Goal: Task Accomplishment & Management: Complete application form

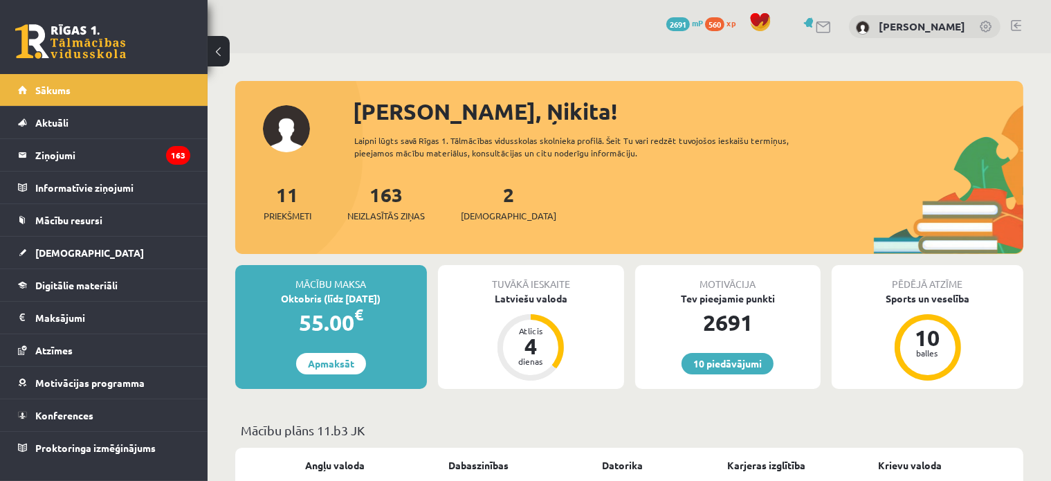
click at [490, 207] on div "2 Ieskaites" at bounding box center [509, 201] width 96 height 43
click at [489, 212] on span "[DEMOGRAPHIC_DATA]" at bounding box center [509, 216] width 96 height 14
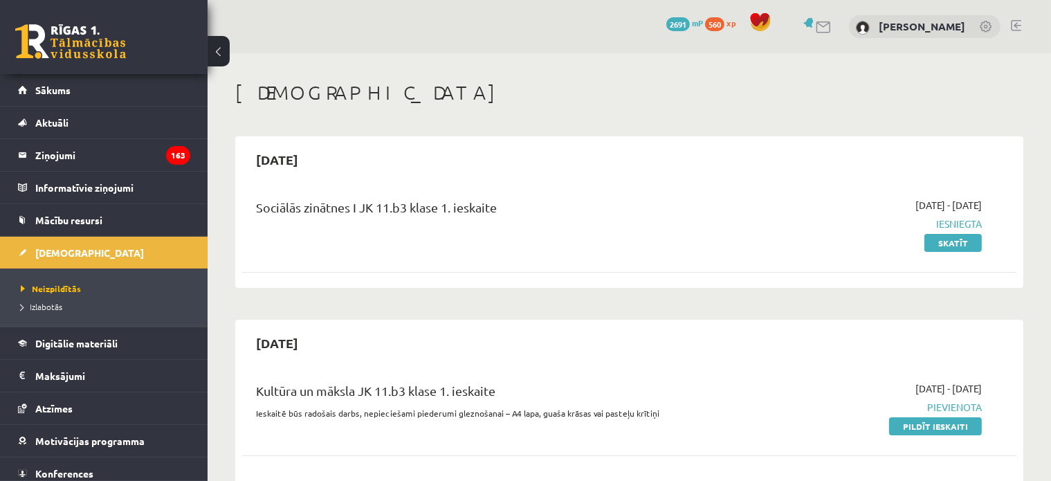
scroll to position [208, 0]
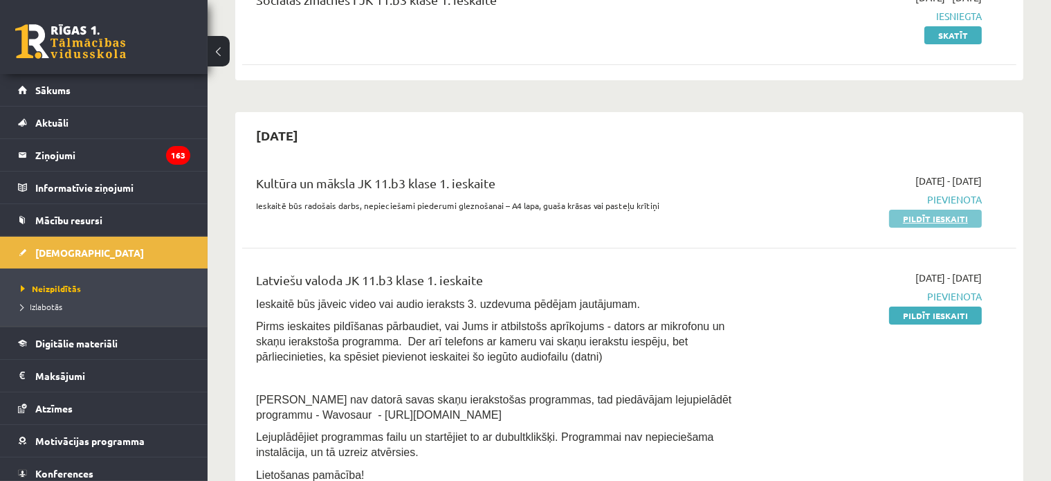
click at [938, 213] on link "Pildīt ieskaiti" at bounding box center [935, 219] width 93 height 18
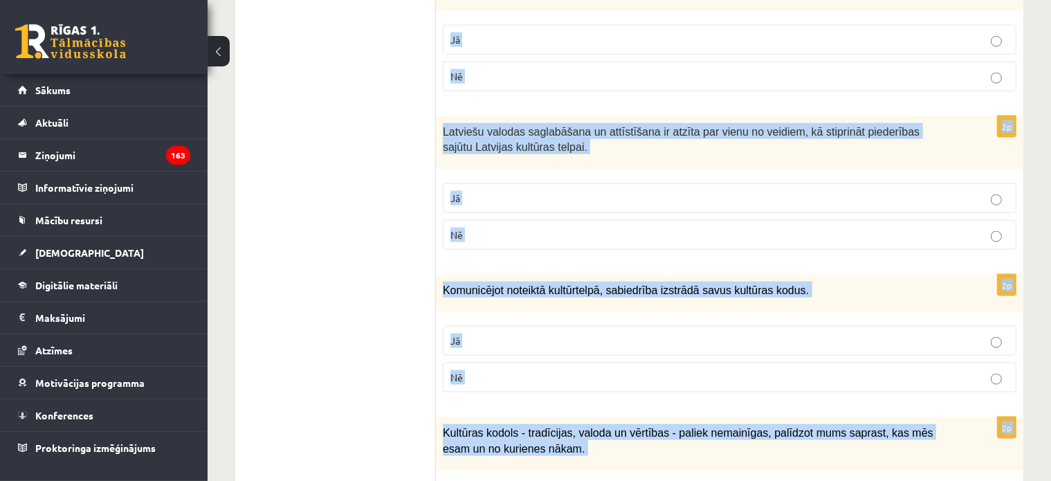
scroll to position [2049, 0]
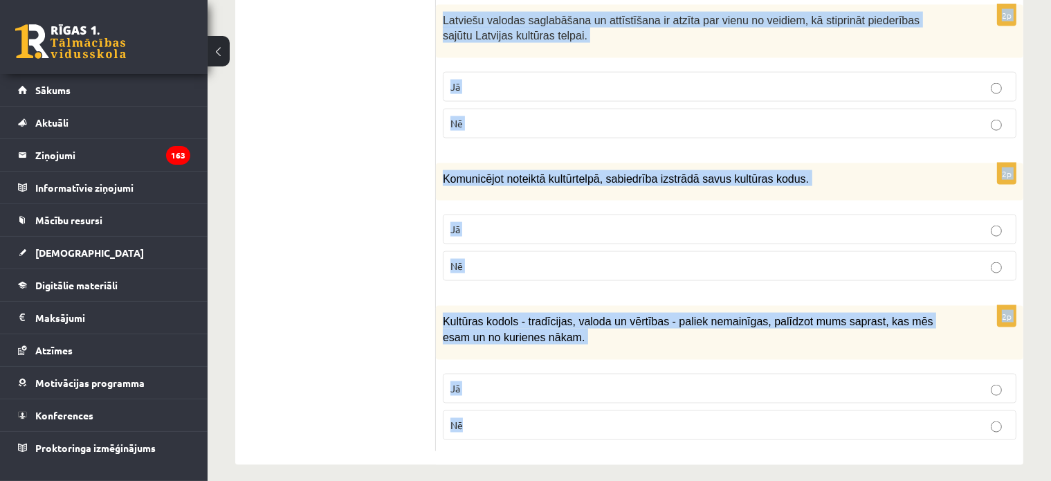
drag, startPoint x: 448, startPoint y: 136, endPoint x: 766, endPoint y: 434, distance: 435.7
copy form "Atzīmē vai apgalvojumi ir patiesi! 2p Nācijas tapšana nav kulturāls, nav vēstur…"
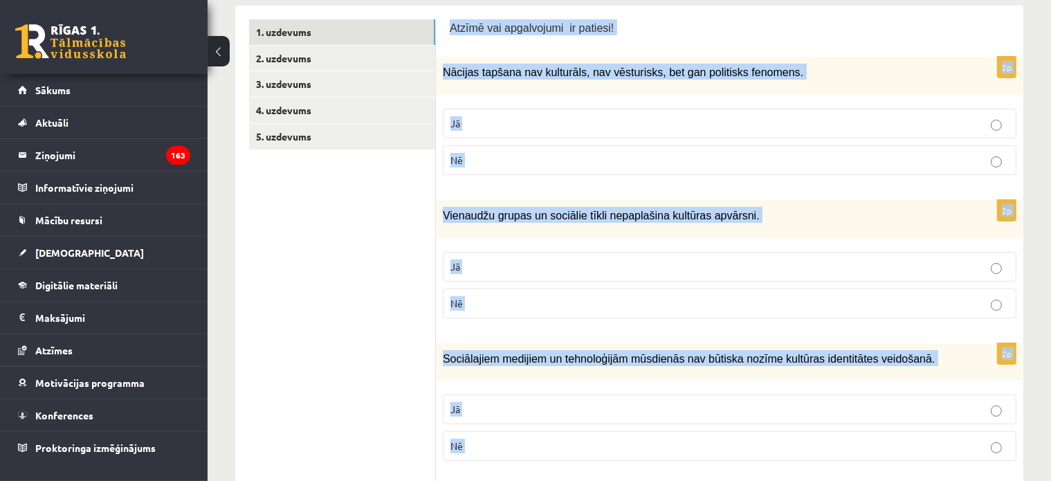
scroll to position [181, 0]
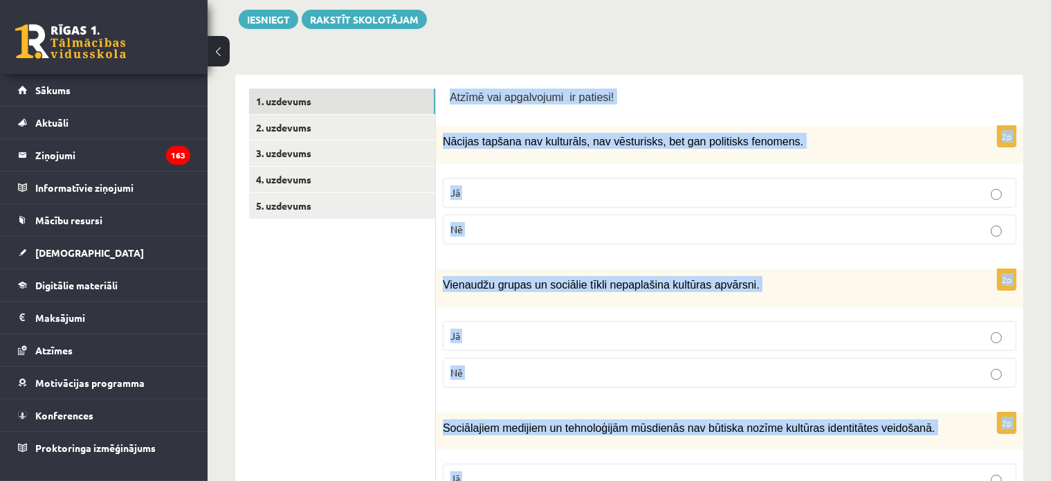
click at [477, 242] on label "Nē" at bounding box center [730, 230] width 574 height 30
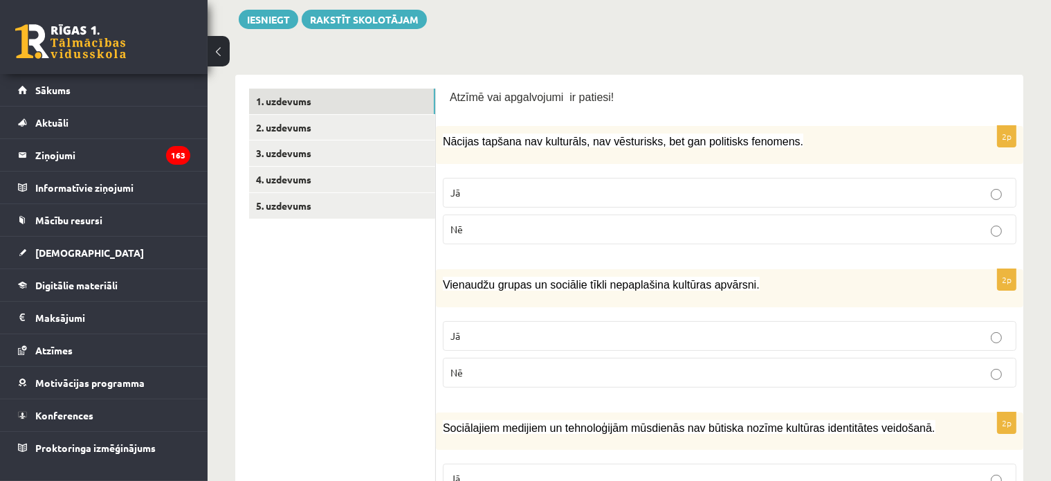
click at [482, 369] on p "Nē" at bounding box center [730, 372] width 558 height 15
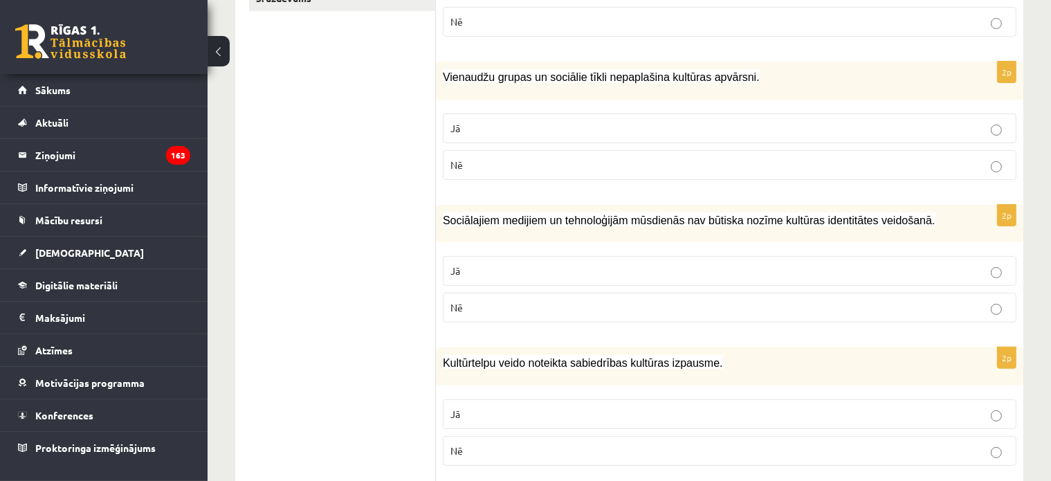
click at [477, 303] on p "Nē" at bounding box center [730, 307] width 558 height 15
drag, startPoint x: 457, startPoint y: 410, endPoint x: 469, endPoint y: 417, distance: 13.1
click at [456, 410] on span "Jā" at bounding box center [456, 414] width 10 height 12
click at [639, 415] on p "Jā" at bounding box center [730, 414] width 558 height 15
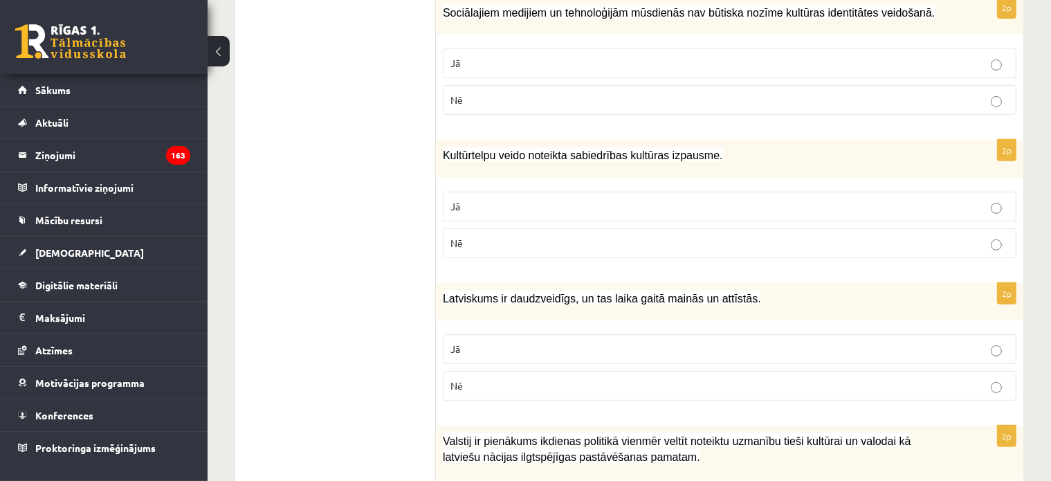
scroll to position [665, 0]
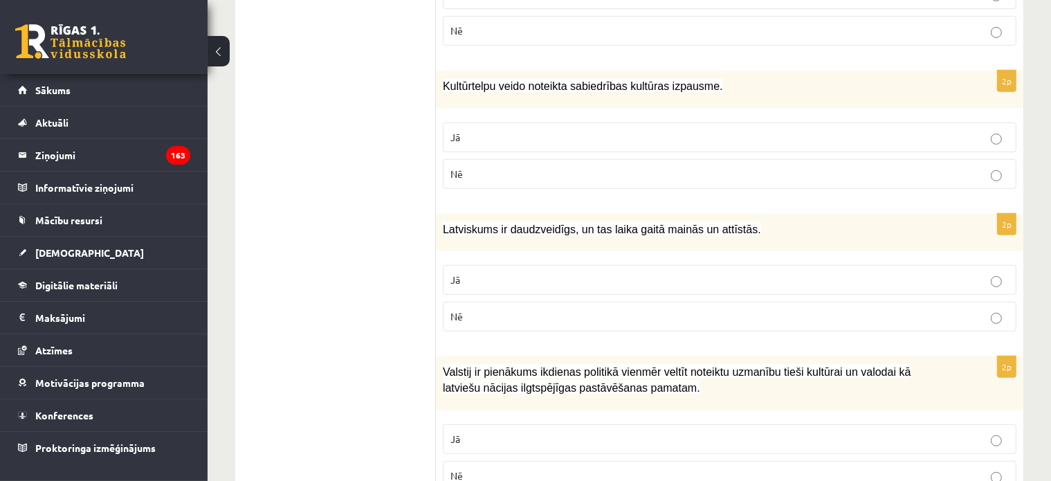
click at [479, 278] on p "Jā" at bounding box center [730, 280] width 558 height 15
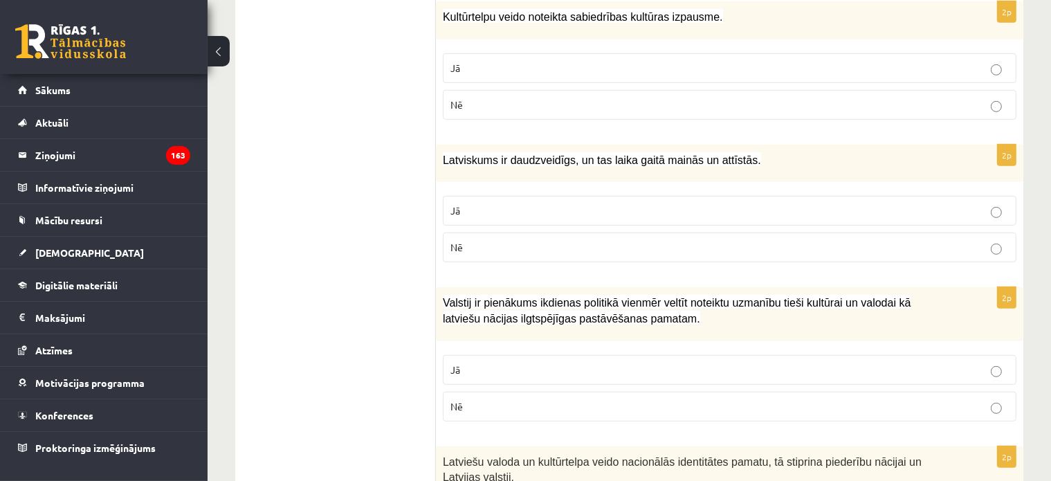
click at [473, 365] on p "Jā" at bounding box center [730, 370] width 558 height 15
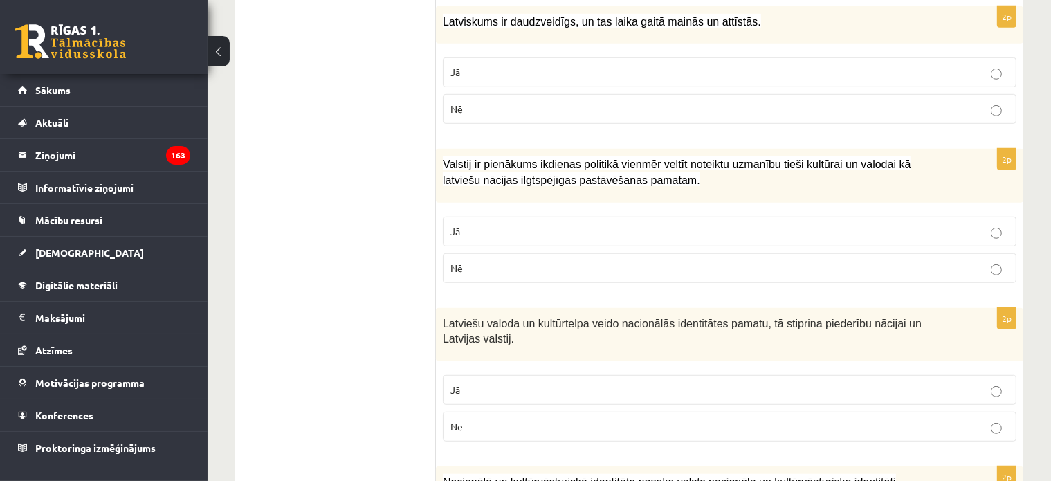
click at [477, 383] on p "Jā" at bounding box center [730, 390] width 558 height 15
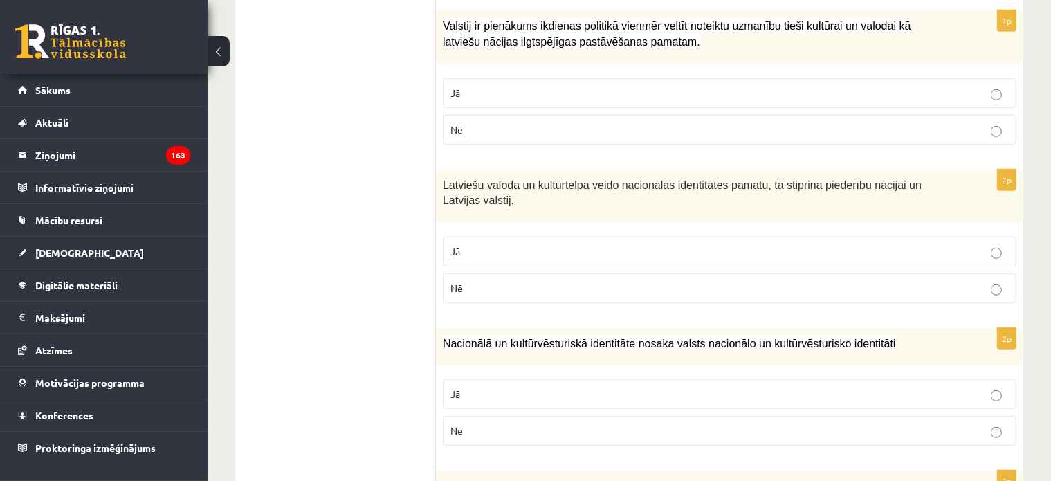
click at [478, 387] on p "Jā" at bounding box center [730, 394] width 558 height 15
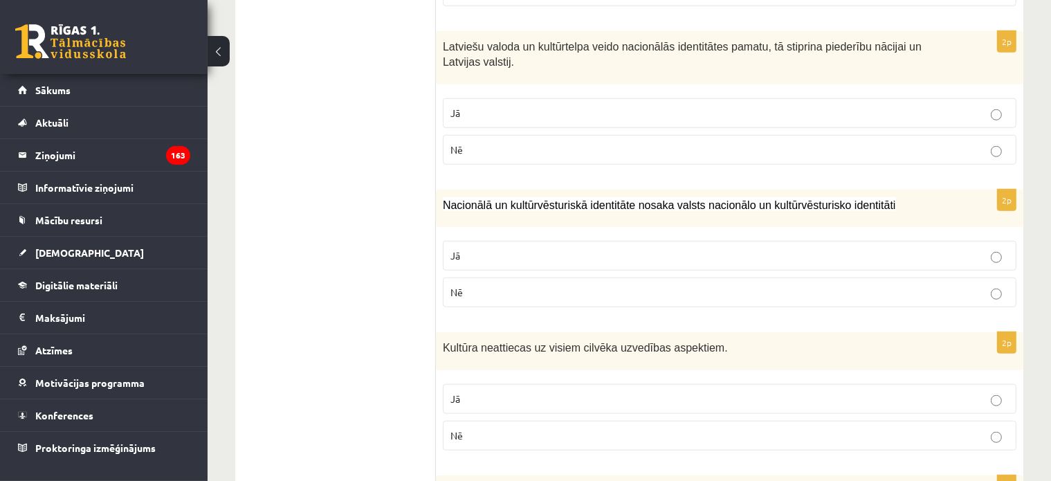
click at [454, 429] on span "Nē" at bounding box center [457, 435] width 12 height 12
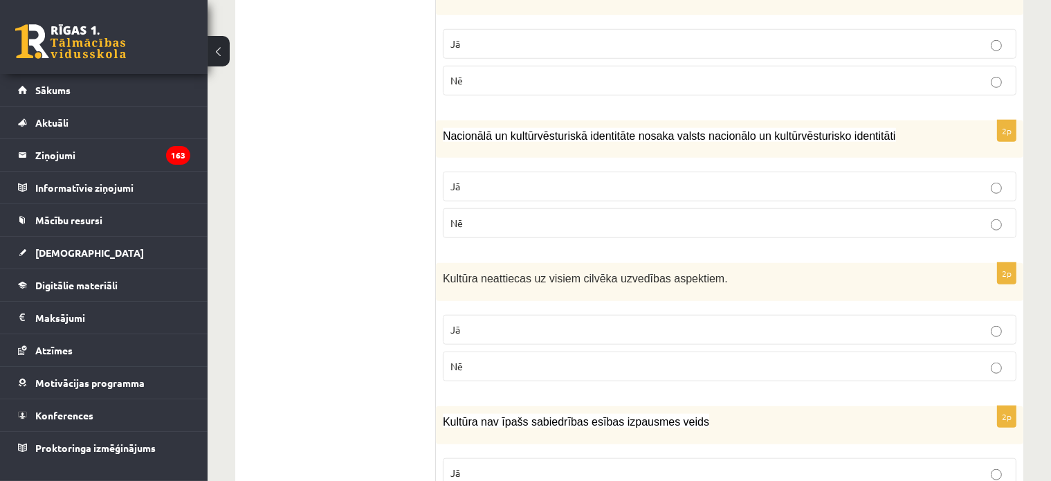
scroll to position [1357, 0]
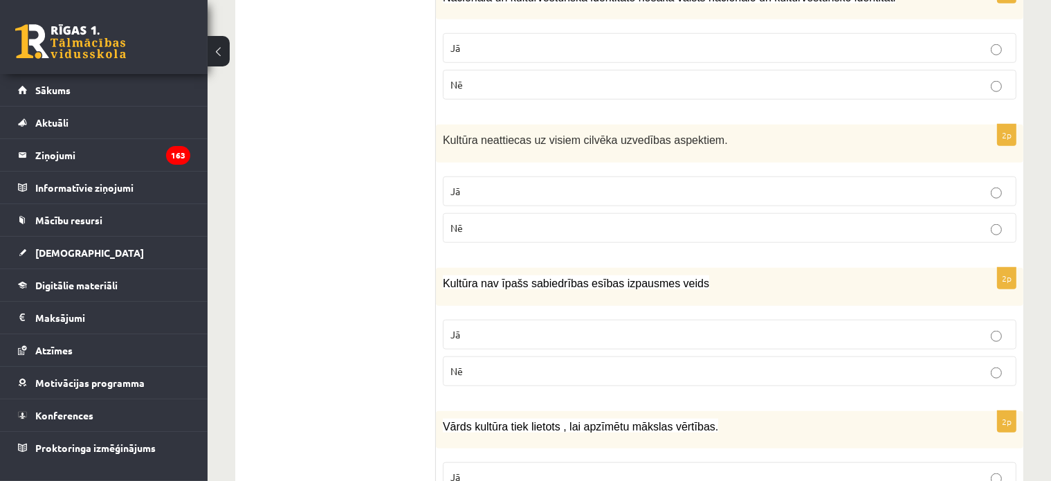
click at [487, 370] on p "Nē" at bounding box center [730, 371] width 558 height 15
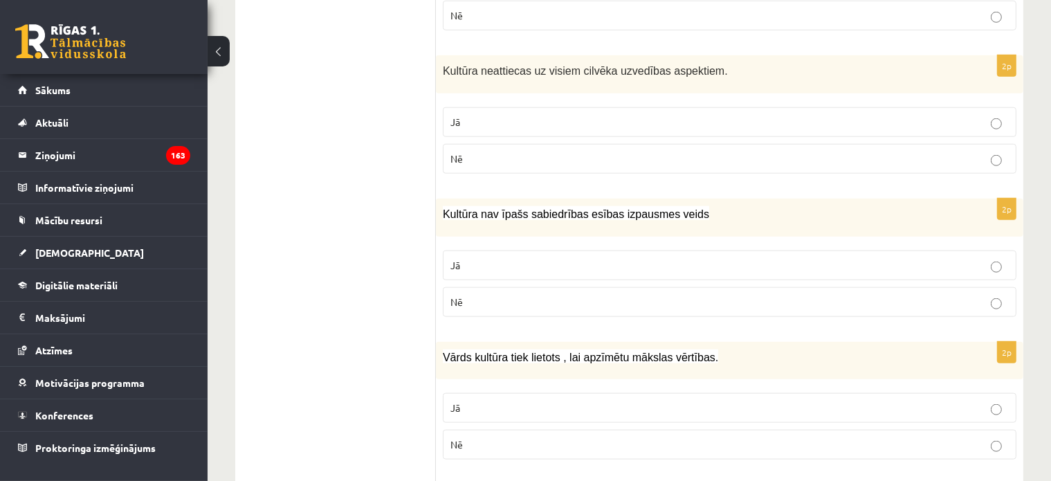
click at [462, 393] on label "Jā" at bounding box center [730, 408] width 574 height 30
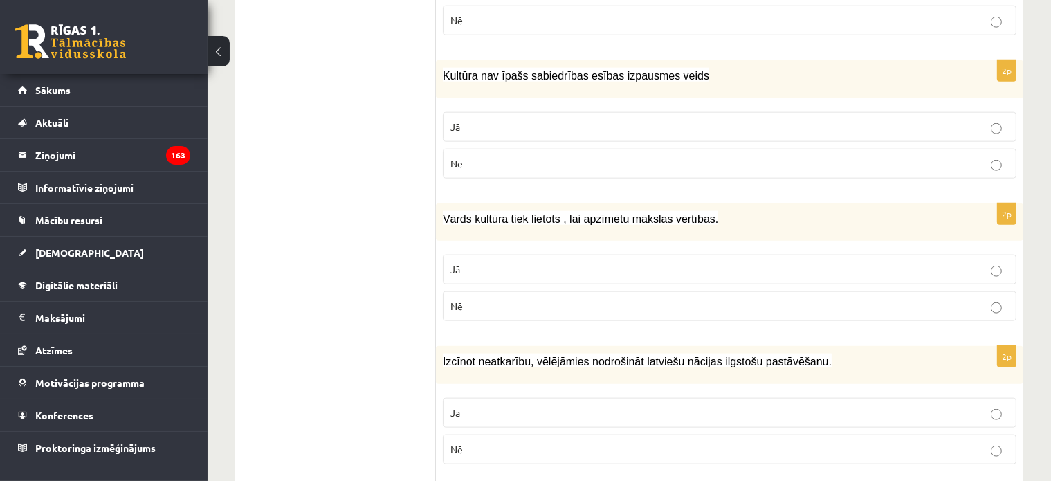
click at [473, 406] on p "Jā" at bounding box center [730, 413] width 558 height 15
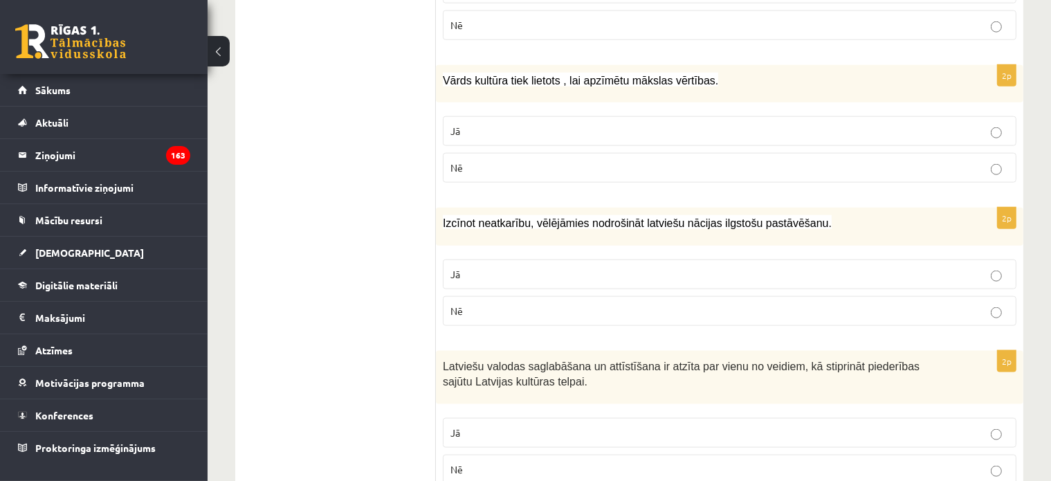
click at [475, 418] on label "Jā" at bounding box center [730, 433] width 574 height 30
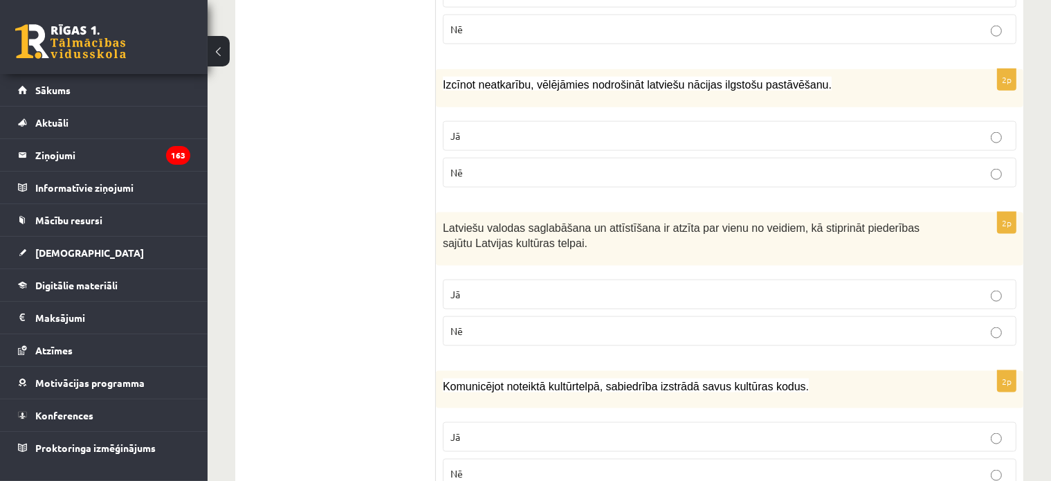
drag, startPoint x: 469, startPoint y: 417, endPoint x: 468, endPoint y: 406, distance: 11.1
click at [468, 422] on label "Jā" at bounding box center [730, 437] width 574 height 30
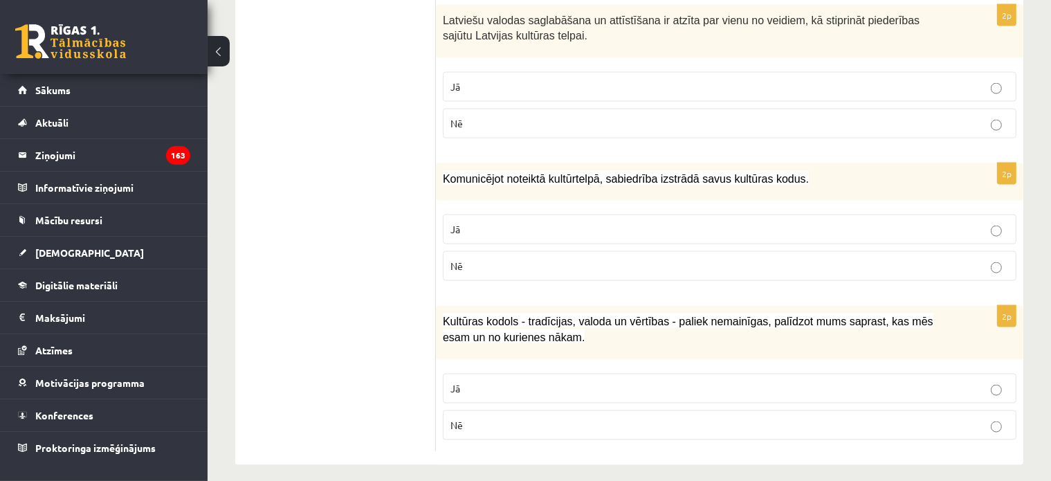
drag, startPoint x: 455, startPoint y: 378, endPoint x: 436, endPoint y: 353, distance: 31.1
click at [455, 382] on span "Jā" at bounding box center [456, 388] width 10 height 12
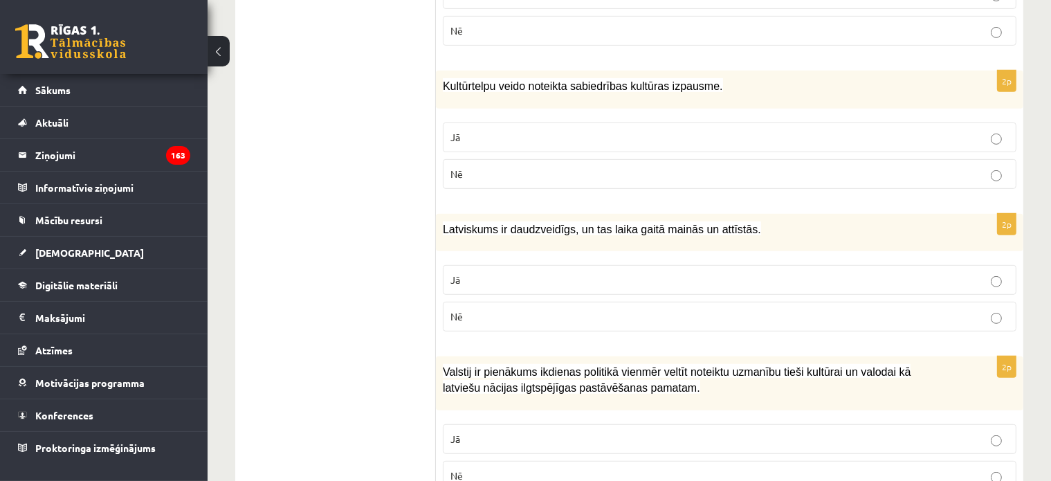
scroll to position [111, 0]
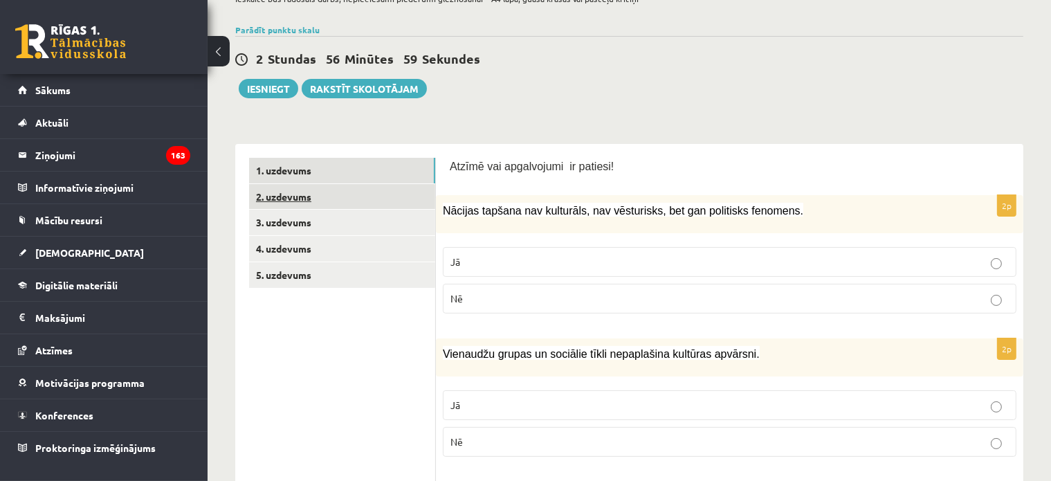
click at [293, 196] on link "2. uzdevums" at bounding box center [342, 197] width 186 height 26
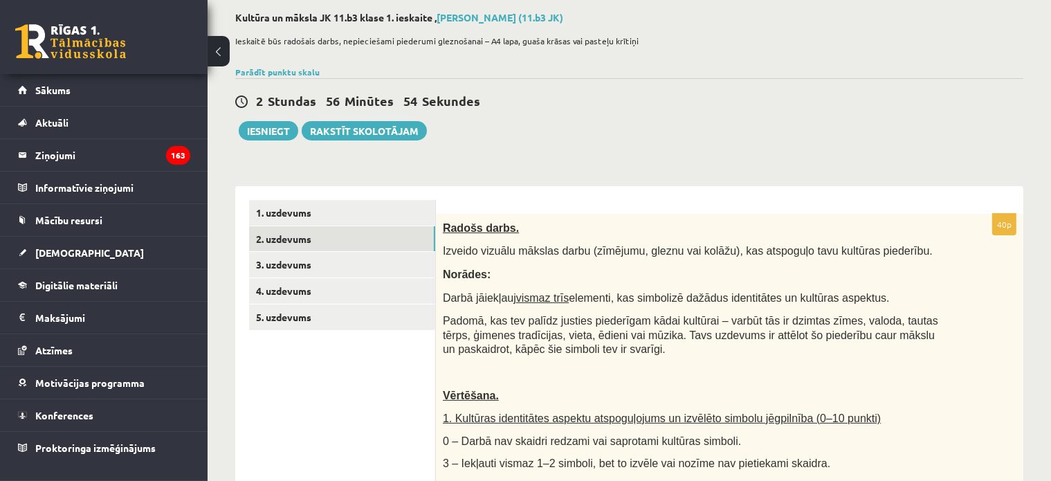
scroll to position [138, 0]
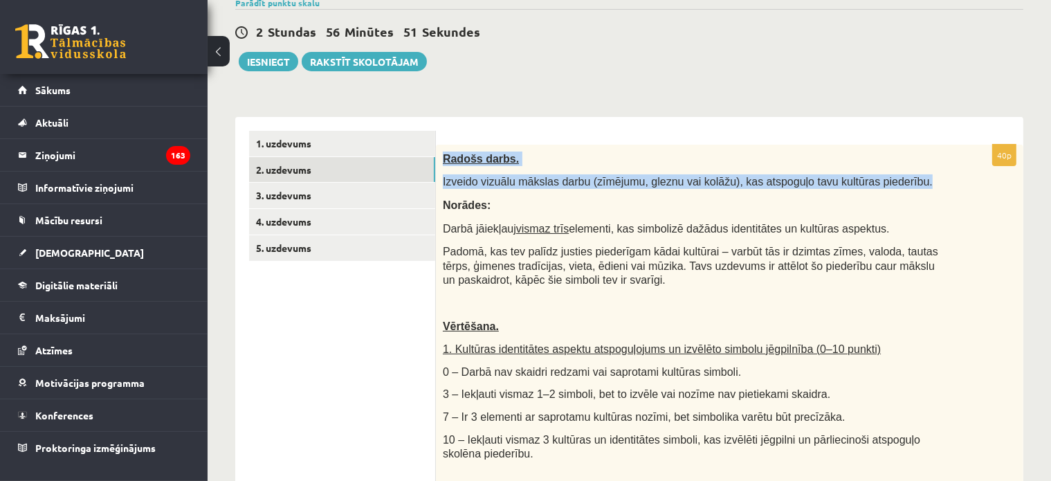
drag, startPoint x: 443, startPoint y: 156, endPoint x: 887, endPoint y: 175, distance: 444.7
click at [887, 175] on div "Radošs darbs. Izveido vizuālu mākslas darbu (zīmējumu, gleznu vai kolāžu), kas …" at bounding box center [730, 479] width 588 height 669
click at [878, 189] on div at bounding box center [878, 189] width 0 height 0
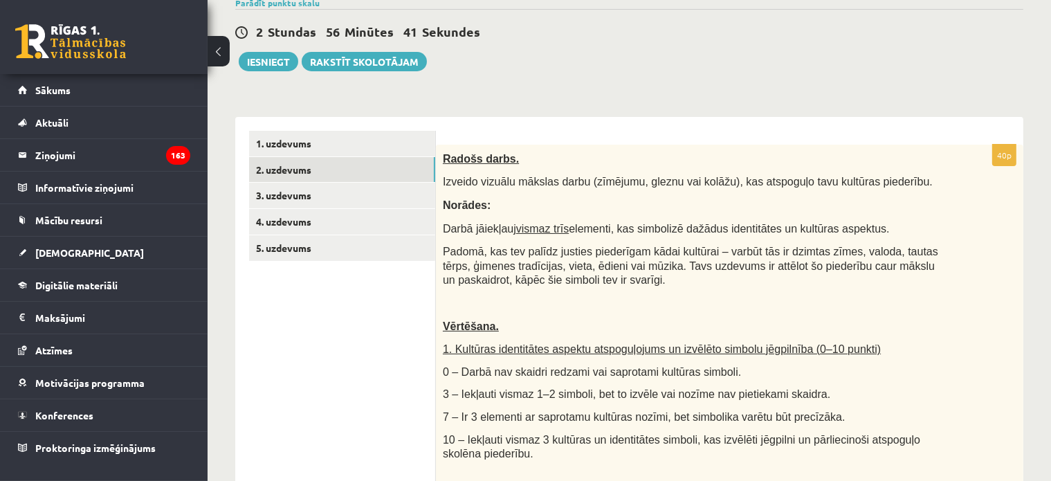
click at [878, 251] on span "Padomā, kas tev palīdz justies piederīgam kādai kultūrai – varbūt tās ir dzimta…" at bounding box center [691, 266] width 496 height 40
click at [327, 197] on link "3. uzdevums" at bounding box center [342, 196] width 186 height 26
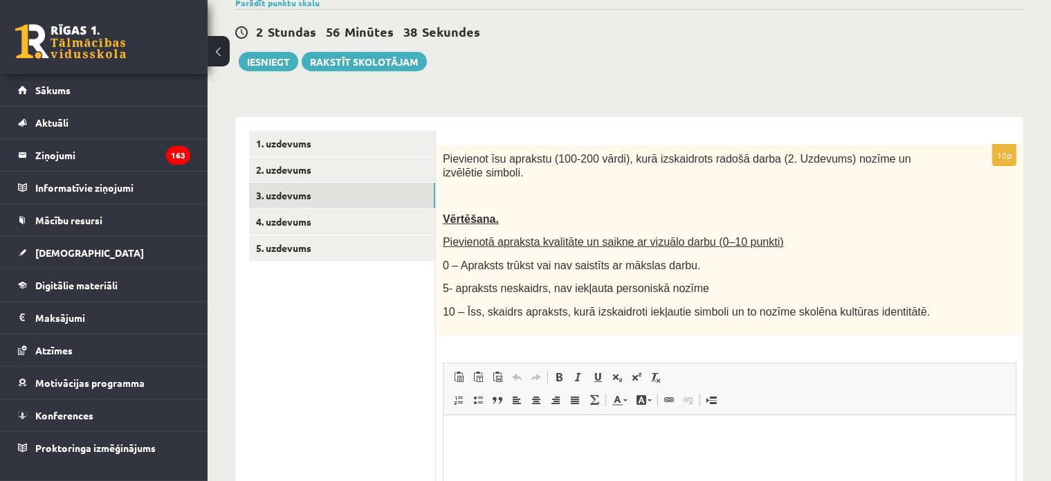
scroll to position [0, 0]
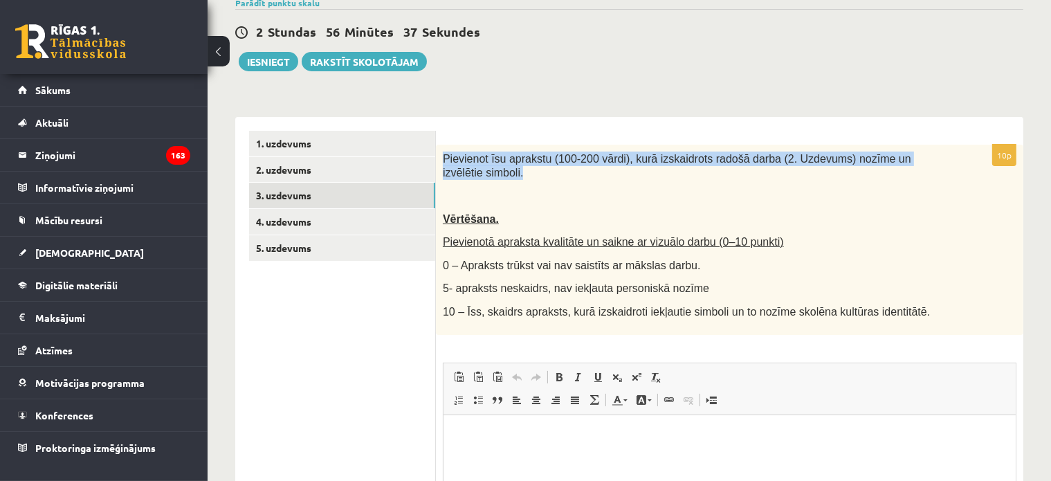
drag, startPoint x: 439, startPoint y: 156, endPoint x: 951, endPoint y: 164, distance: 511.5
click at [951, 164] on div "Pievienot īsu aprakstu (100-200 vārdi), kurā izskaidrots radošā darba (2. Uzdev…" at bounding box center [730, 240] width 588 height 190
click at [942, 165] on div at bounding box center [942, 165] width 0 height 0
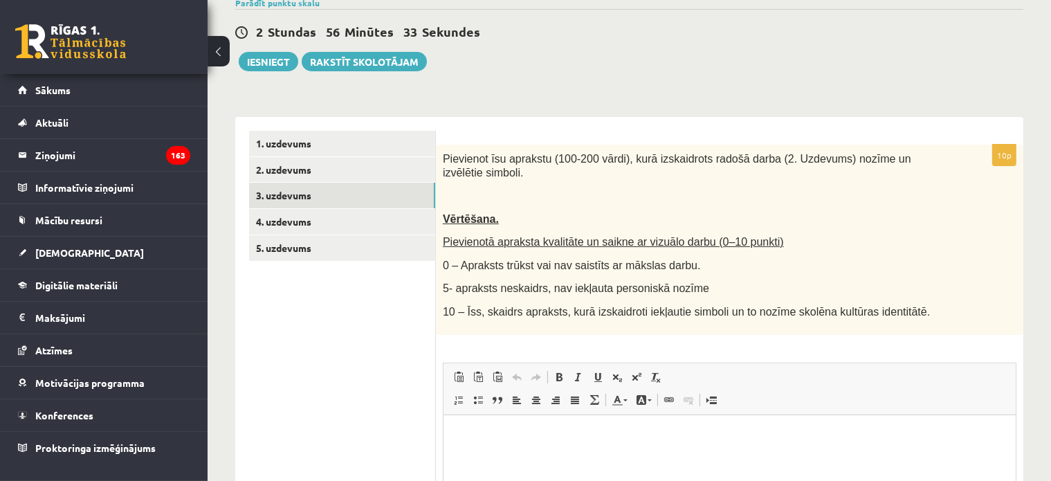
click at [914, 235] on p "Pievienotā apraksta kvalitāte un saikne ar vizuālo darbu (0–10 punkti)" at bounding box center [695, 242] width 505 height 15
click at [332, 218] on link "4. uzdevums" at bounding box center [342, 222] width 186 height 26
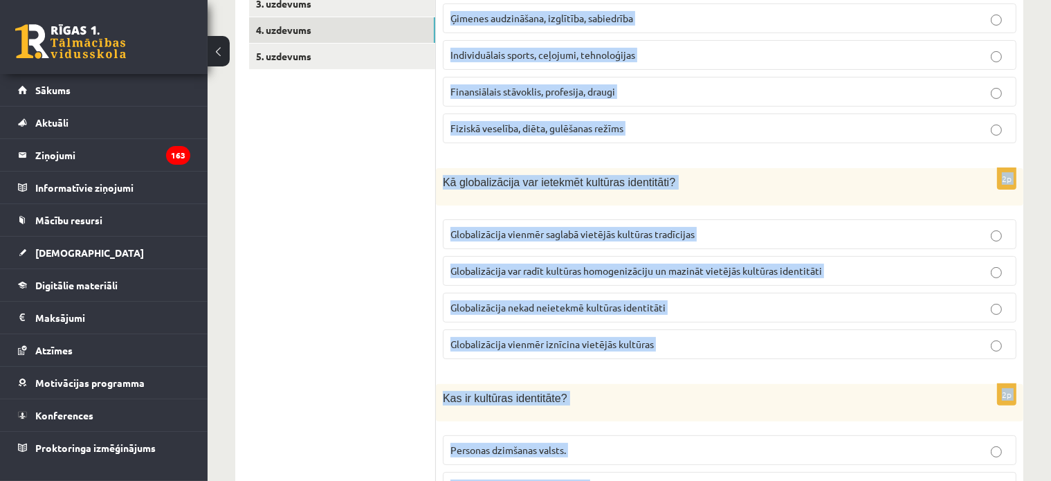
scroll to position [53, 0]
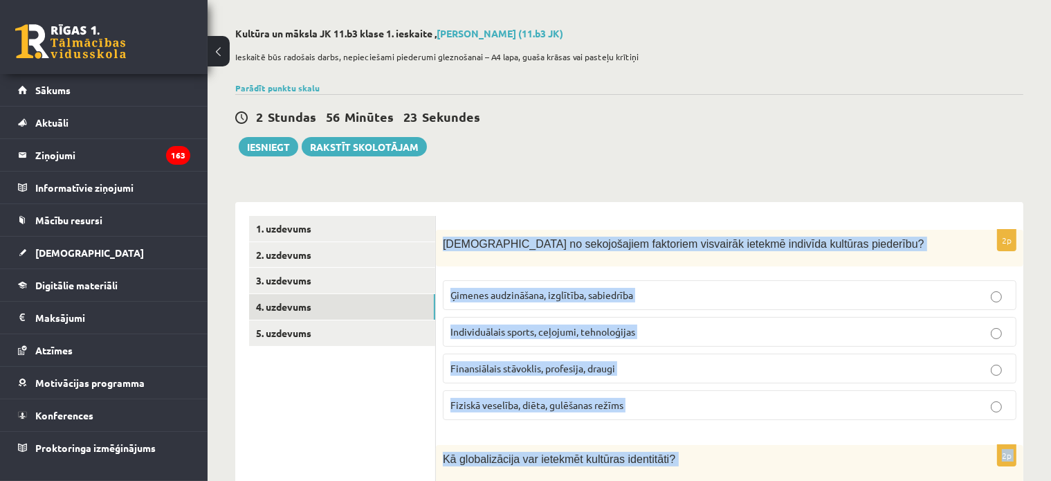
drag, startPoint x: 720, startPoint y: 428, endPoint x: 445, endPoint y: 228, distance: 339.4
copy form "Kuri no sekojošajiem faktoriem visvairāk ietekmē indivīda kultūras piederību? Ģ…"
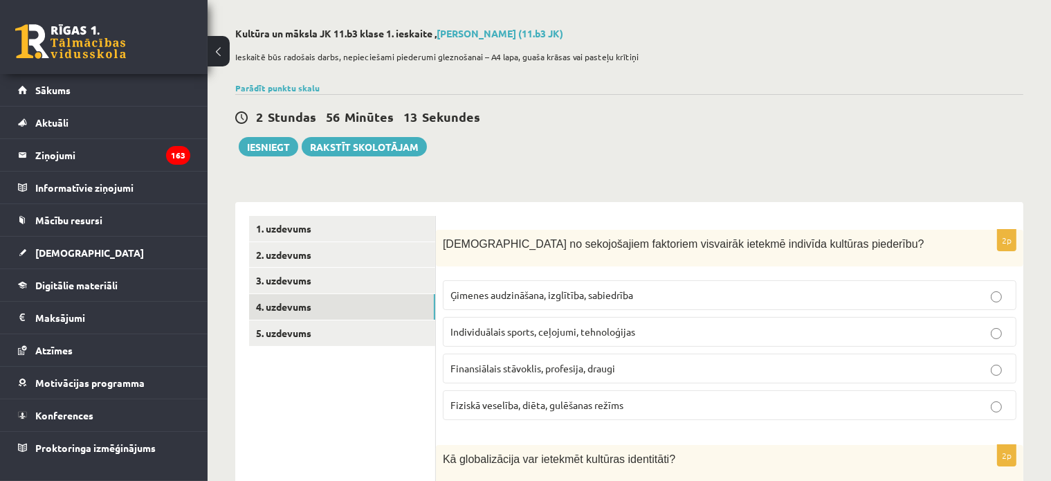
click at [507, 306] on label "Ģimenes audzināšana, izglītība, sabiedrība" at bounding box center [730, 295] width 574 height 30
click at [508, 292] on span "Ģimenes audzināšana, izglītība, sabiedrība" at bounding box center [542, 295] width 183 height 12
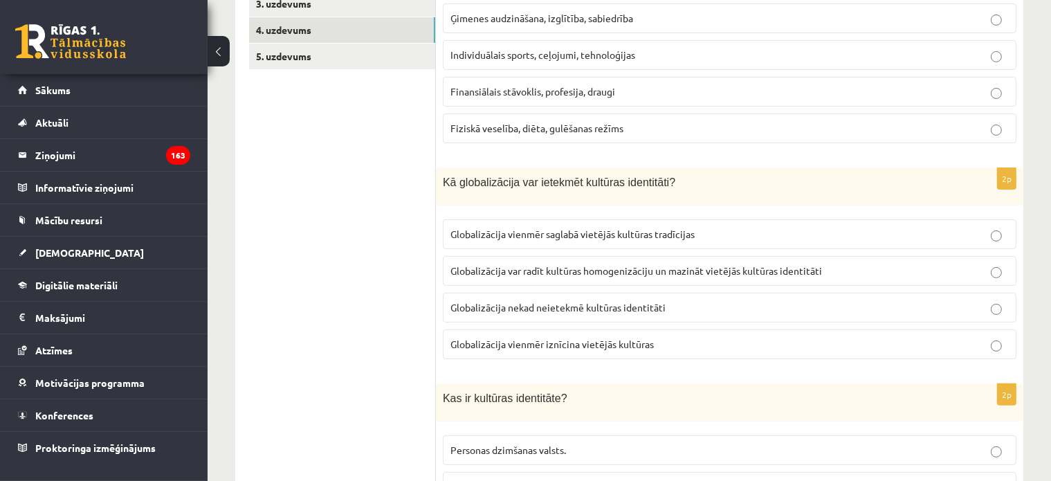
click at [626, 264] on p "Globalizācija var radīt kultūras homogenizāciju un mazināt vietējās kultūras id…" at bounding box center [730, 271] width 558 height 15
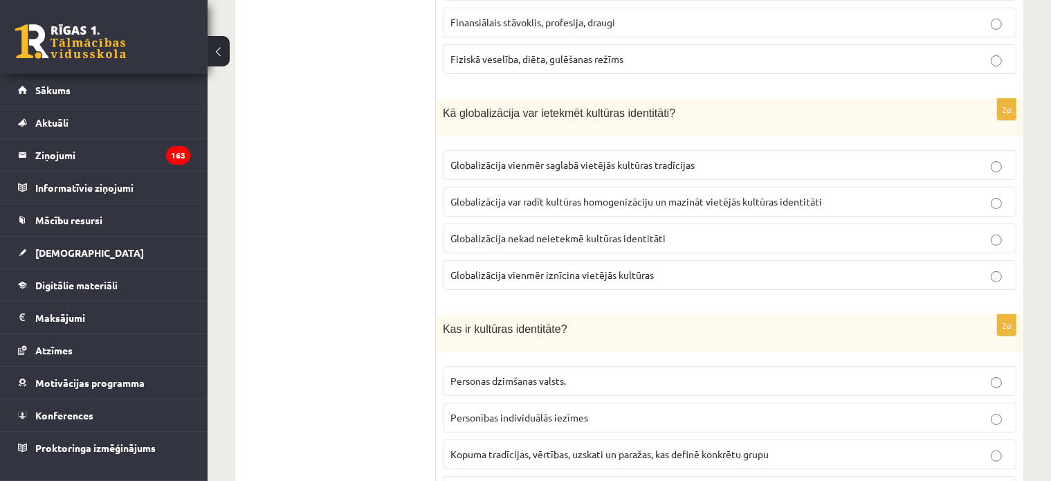
scroll to position [538, 0]
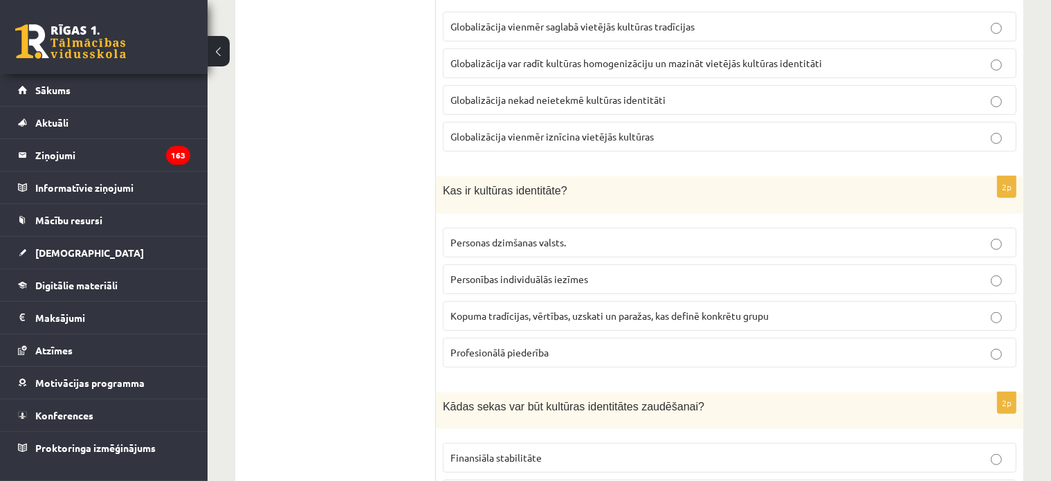
click at [567, 309] on span "Kopuma tradīcijas, vērtības, uzskati un paražas, kas definē konkrētu grupu" at bounding box center [610, 315] width 318 height 12
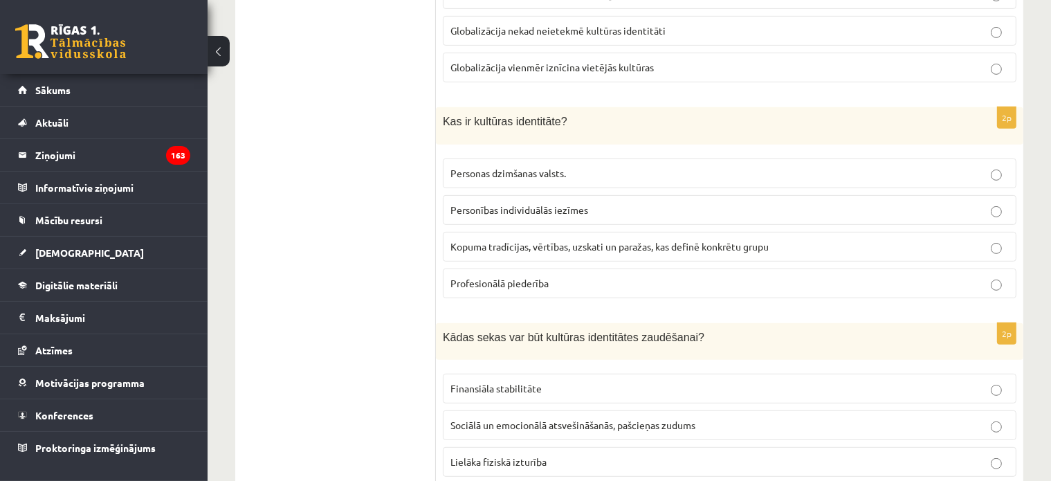
scroll to position [815, 0]
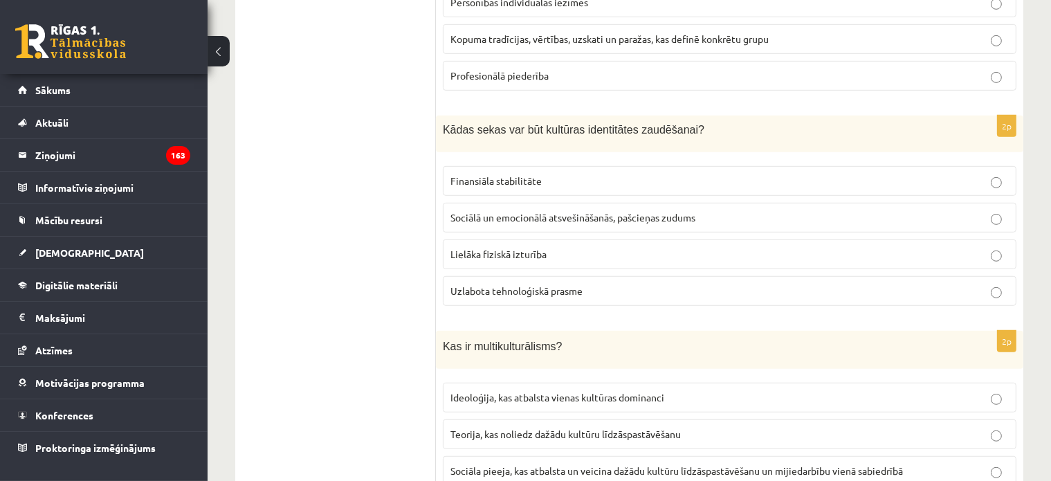
click at [540, 215] on span "Sociālā un emocionālā atsvešināšanās, pašcieņas zudums" at bounding box center [573, 217] width 245 height 12
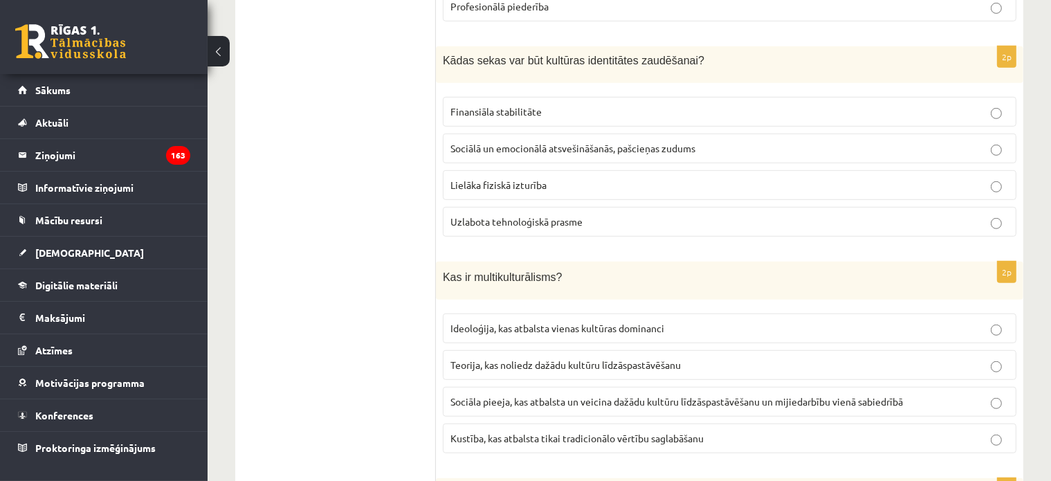
scroll to position [953, 0]
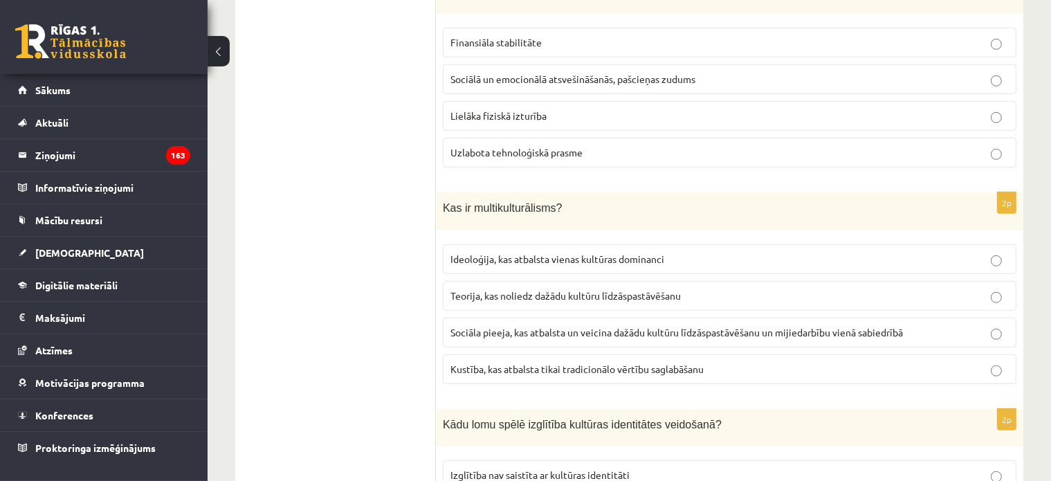
click at [545, 334] on label "Sociāla pieeja, kas atbalsta un veicina dažādu kultūru līdzāspastāvēšanu un mij…" at bounding box center [730, 333] width 574 height 30
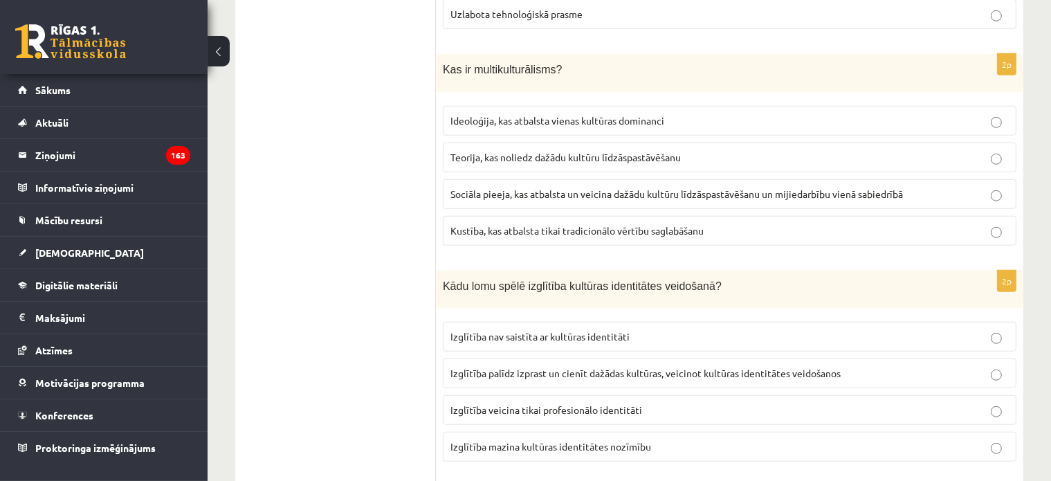
click at [554, 367] on span "Izglītība palīdz izprast un cienīt dažādas kultūras, veicinot kultūras identitā…" at bounding box center [646, 373] width 390 height 12
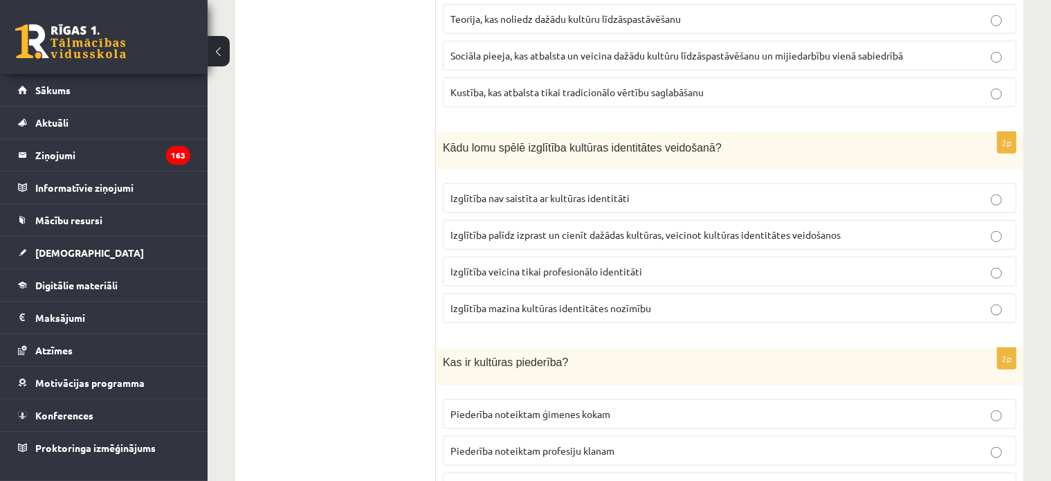
scroll to position [1368, 0]
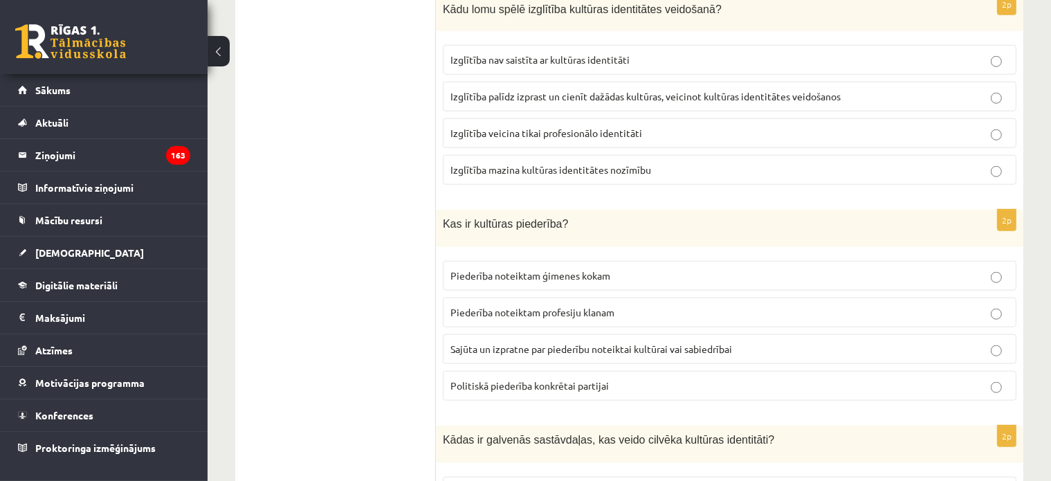
click at [501, 343] on span "Sajūta un izpratne par piederību noteiktai kultūrai vai sabiedrībai" at bounding box center [592, 349] width 282 height 12
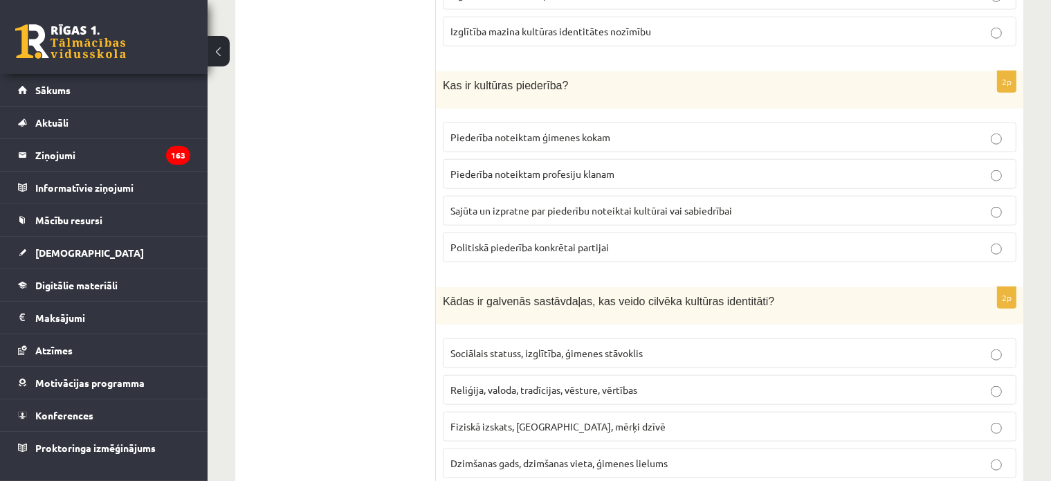
scroll to position [1645, 0]
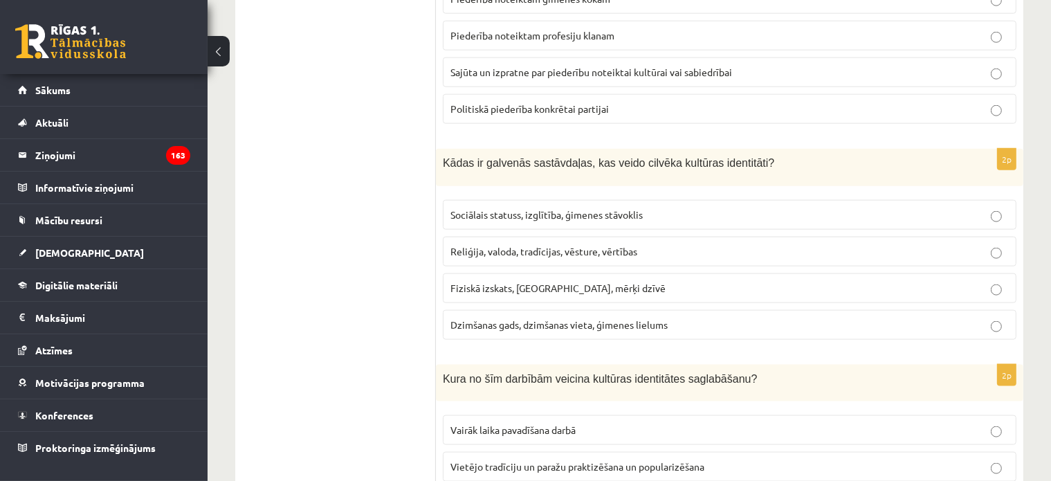
click at [526, 248] on p "Reliģija, valoda, tradīcijas, vēsture, vērtības" at bounding box center [730, 251] width 558 height 15
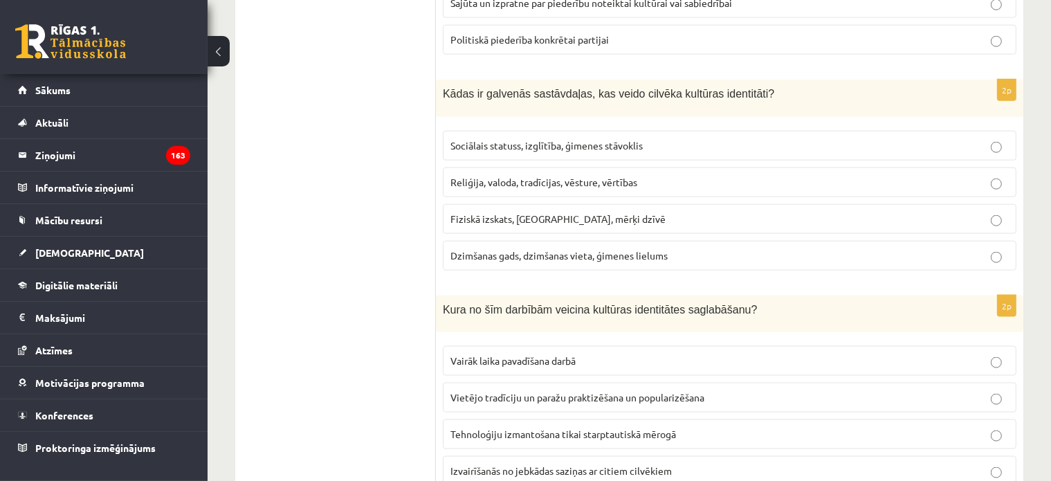
scroll to position [1783, 0]
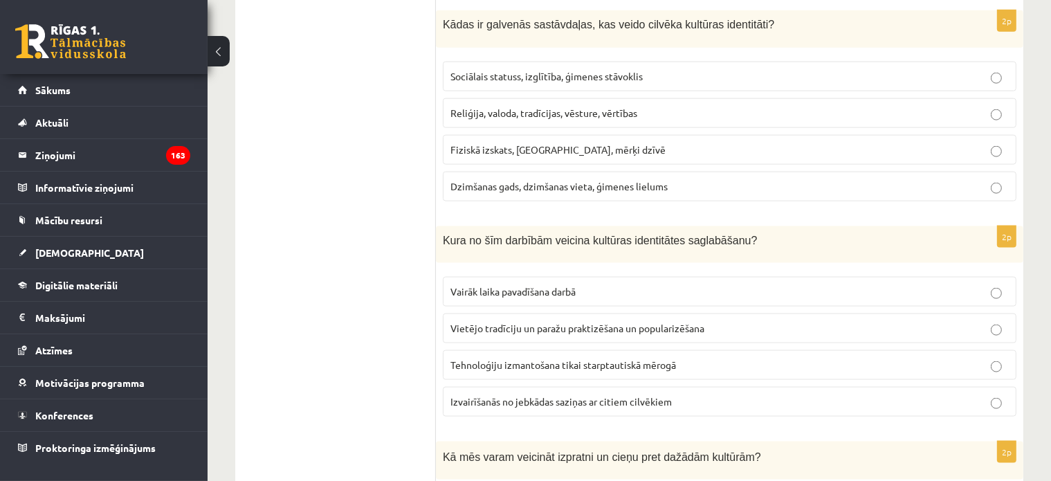
click at [570, 321] on p "Vietējo tradīciju un paražu praktizēšana un popularizēšana" at bounding box center [730, 328] width 558 height 15
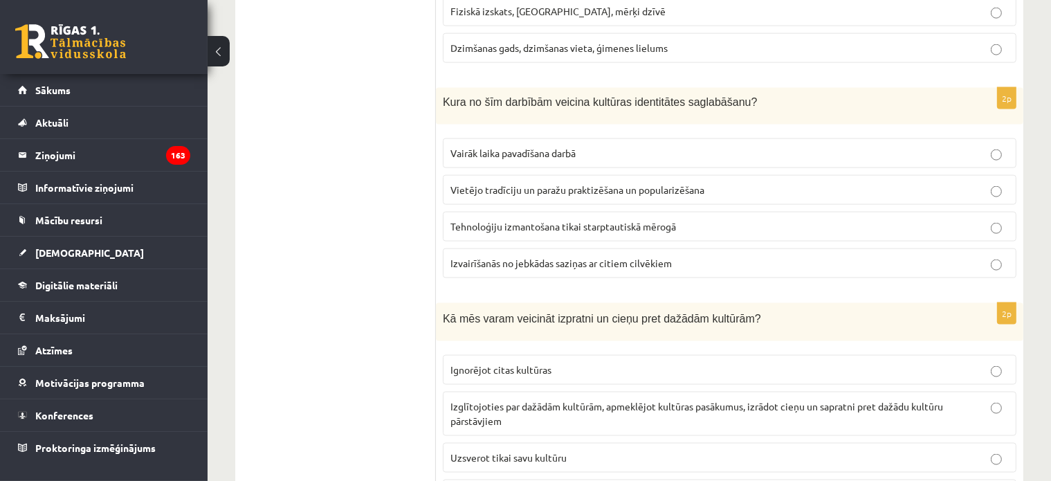
scroll to position [1991, 0]
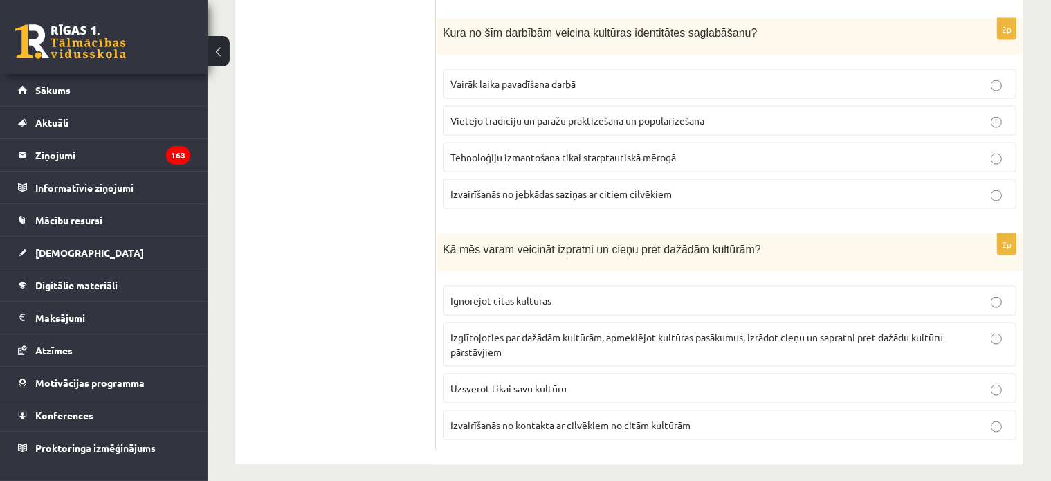
click at [508, 331] on span "Izglītojoties par dažādām kultūrām, apmeklējot kultūras pasākumus, izrādot cieņ…" at bounding box center [697, 344] width 493 height 27
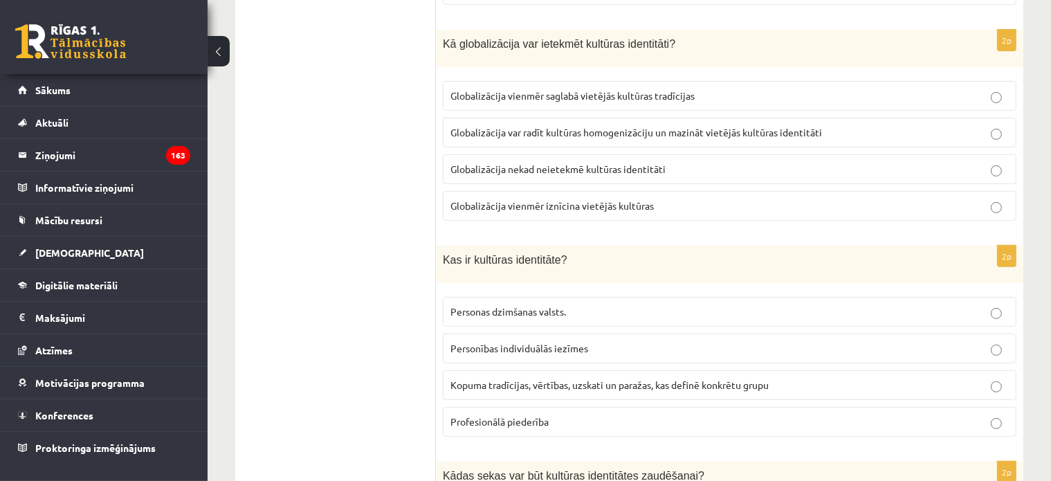
scroll to position [122, 0]
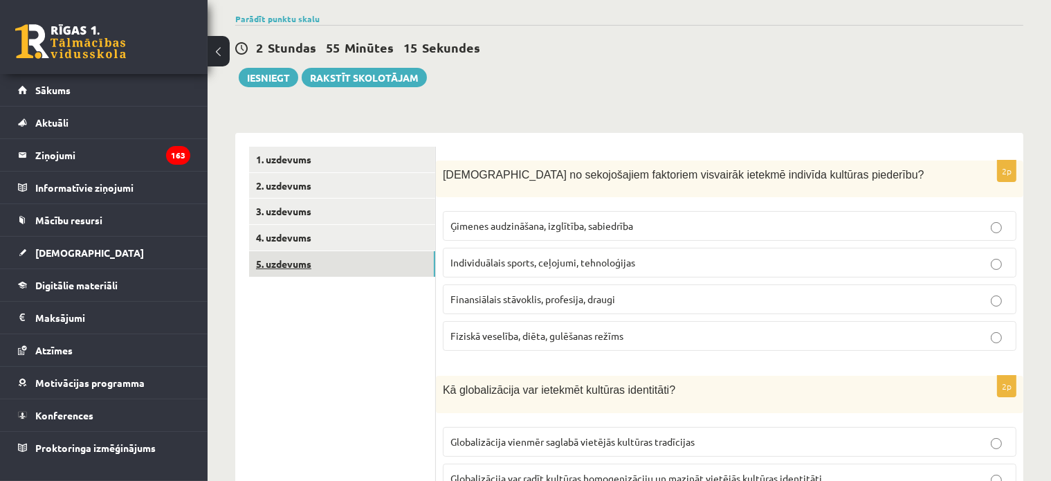
click at [319, 262] on link "5. uzdevums" at bounding box center [342, 264] width 186 height 26
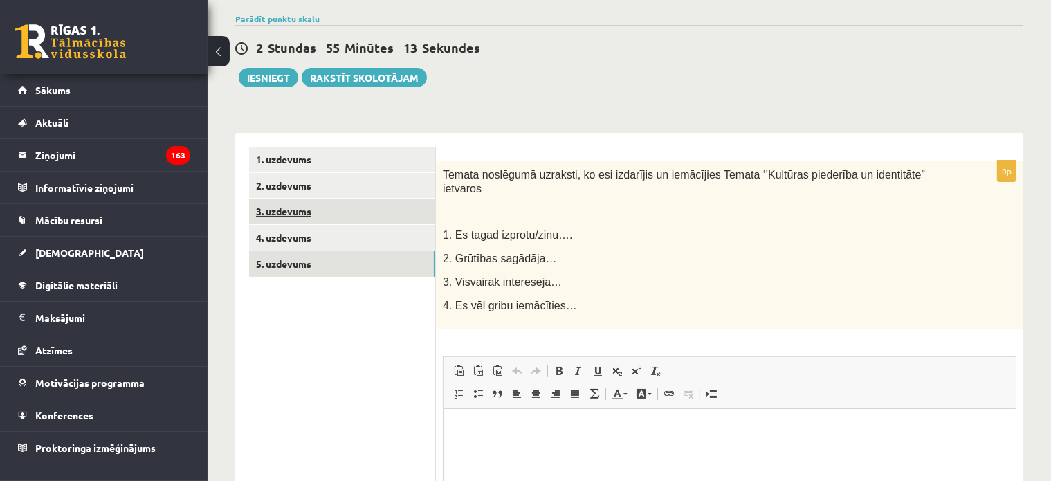
scroll to position [0, 0]
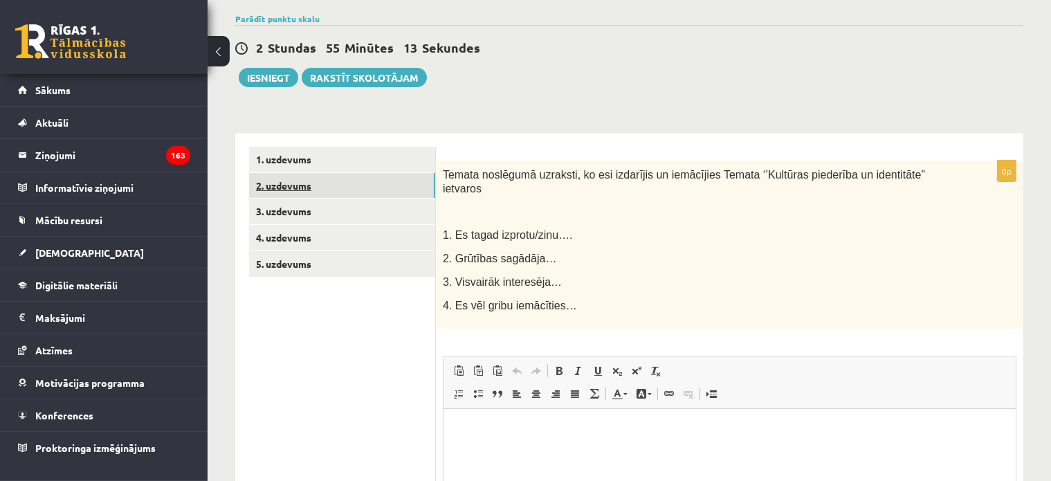
click at [296, 184] on link "2. uzdevums" at bounding box center [342, 186] width 186 height 26
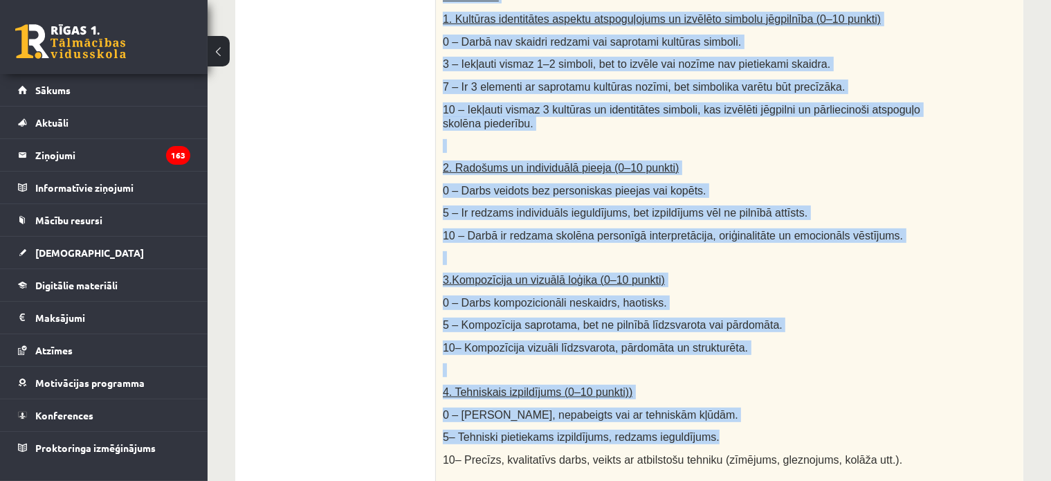
scroll to position [538, 0]
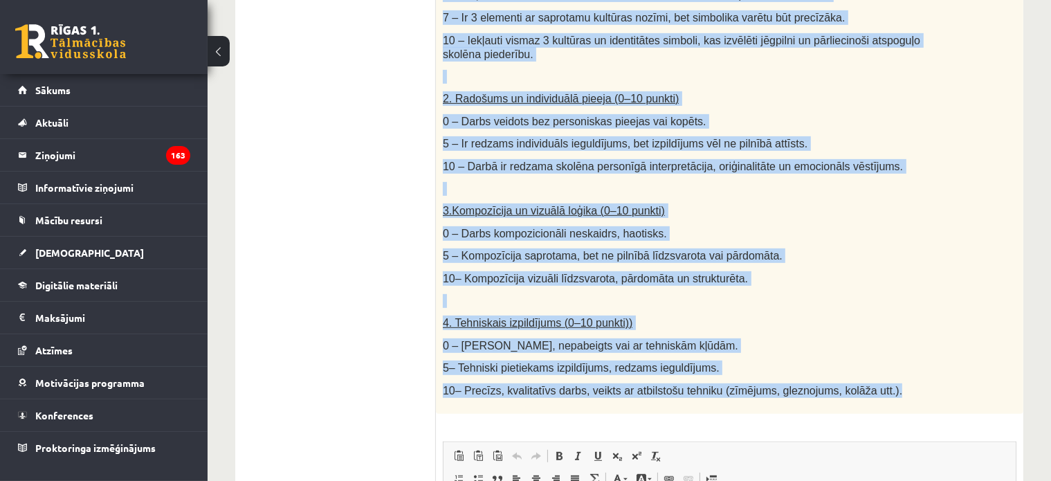
drag, startPoint x: 446, startPoint y: 181, endPoint x: 880, endPoint y: 379, distance: 477.2
click at [880, 379] on div "Radošs darbs. Izveido vizuālu mākslas darbu (zīmējumu, gleznu vai kolāžu), kas …" at bounding box center [730, 79] width 588 height 669
copy div "Radošs darbs. Izveido vizuālu mākslas darbu (zīmējumu, gleznu vai kolāžu), kas …"
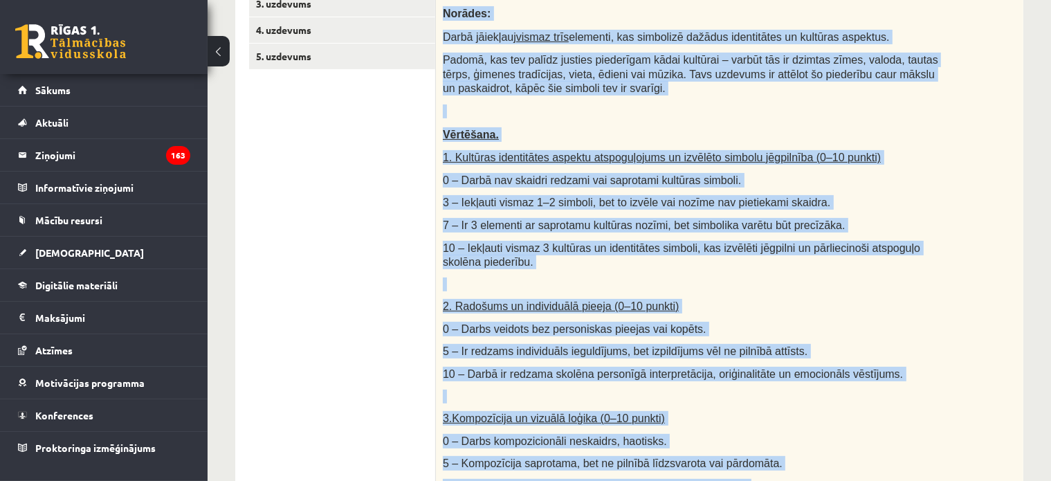
scroll to position [192, 0]
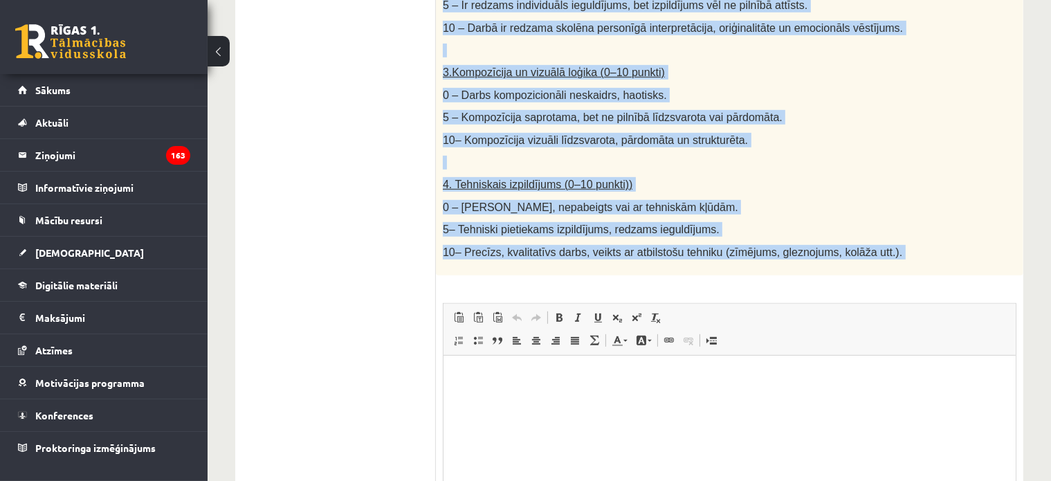
scroll to position [826, 0]
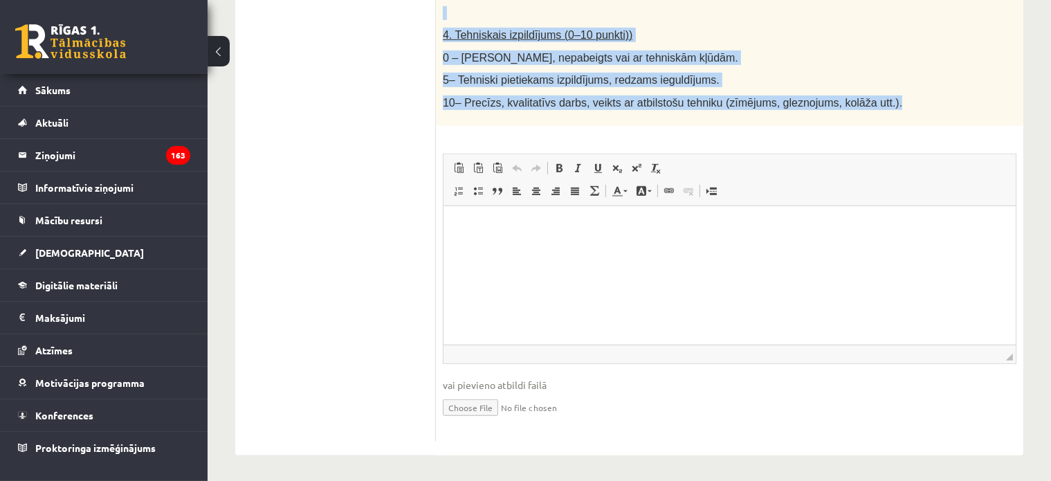
drag, startPoint x: 443, startPoint y: 170, endPoint x: 894, endPoint y: 110, distance: 455.1
copy div "Radošs darbs. Izveido vizuālu mākslas darbu (zīmējumu, gleznu vai kolāžu), kas …"
click at [890, 84] on p "5– Tehniski pietiekams izpildījums, redzams ieguldījums." at bounding box center [695, 80] width 505 height 15
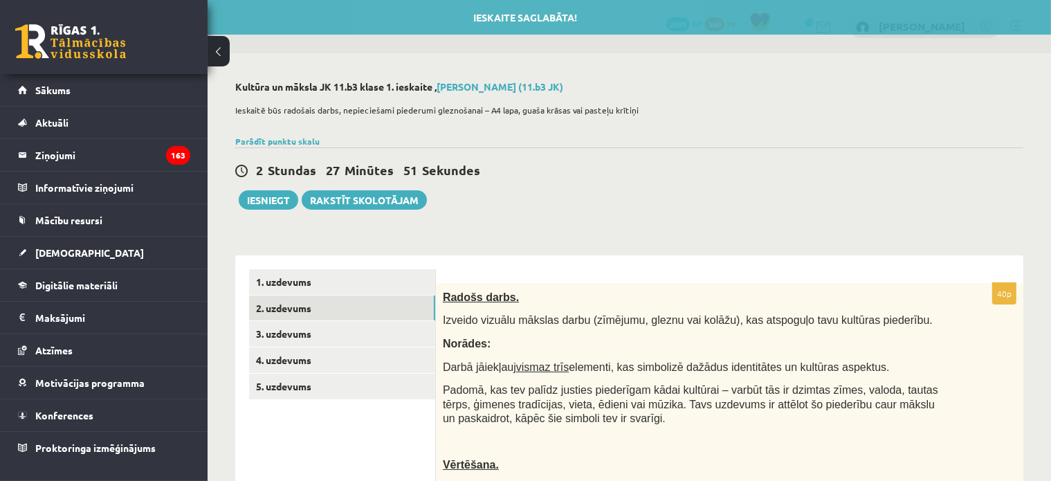
scroll to position [138, 0]
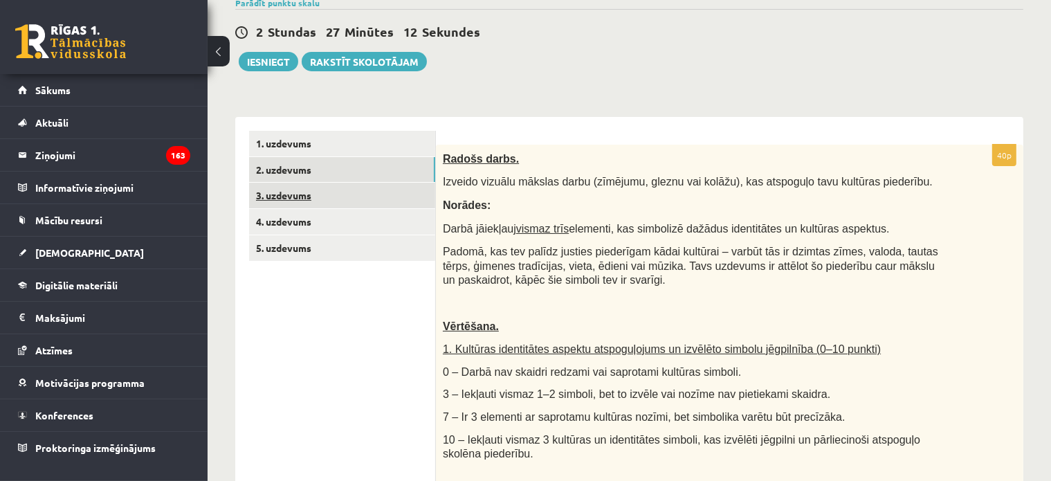
click at [280, 196] on link "3. uzdevums" at bounding box center [342, 196] width 186 height 26
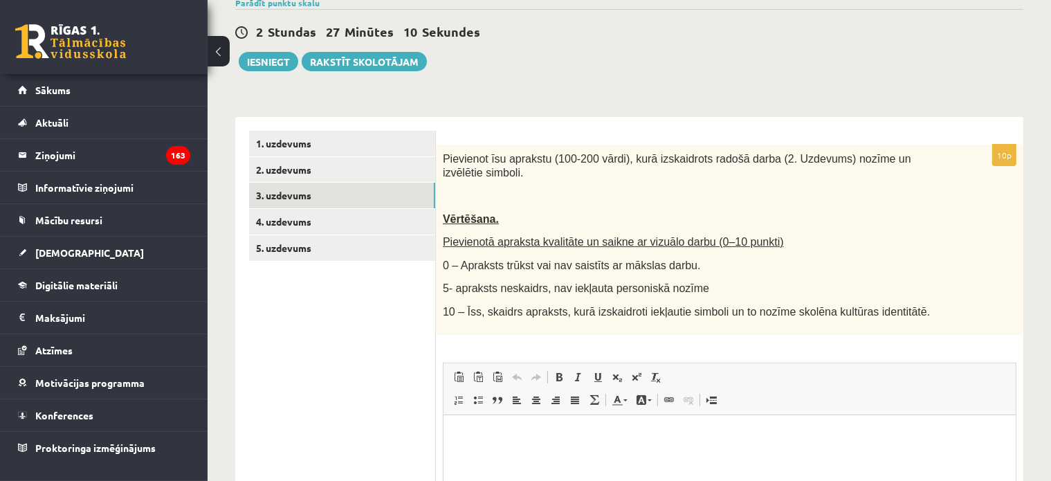
scroll to position [208, 0]
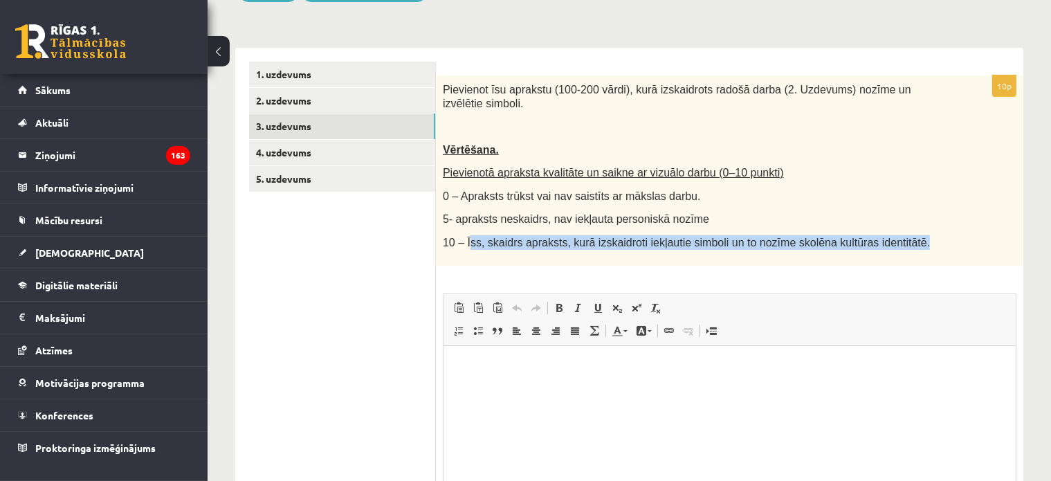
drag, startPoint x: 878, startPoint y: 229, endPoint x: 466, endPoint y: 223, distance: 411.8
click at [466, 235] on p "10 – Īss, skaidrs apraksts, kurā izskaidroti iekļautie simboli un to nozīme sko…" at bounding box center [695, 242] width 505 height 15
click at [457, 201] on div at bounding box center [457, 201] width 0 height 0
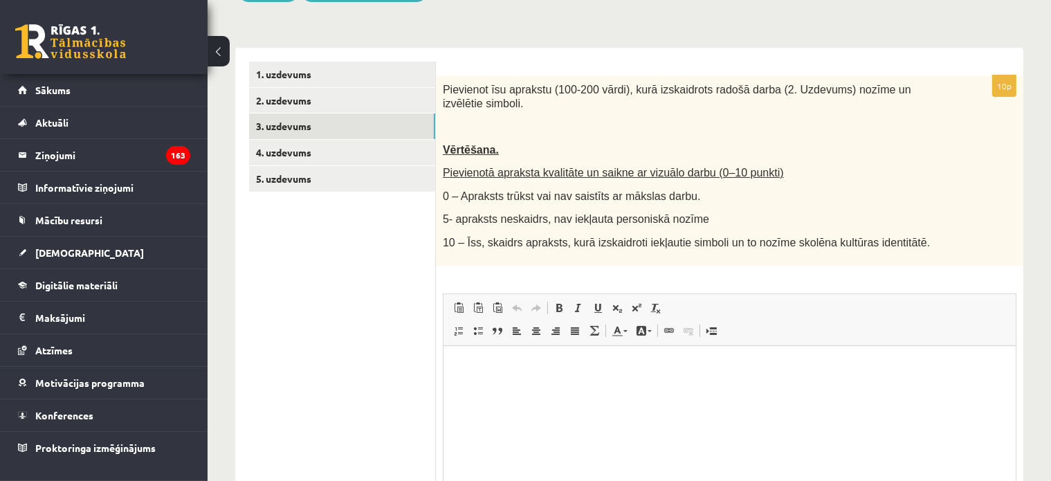
click at [803, 189] on p "0 – Apraksts trūkst vai nav saistīts ar mākslas darbu." at bounding box center [695, 196] width 505 height 15
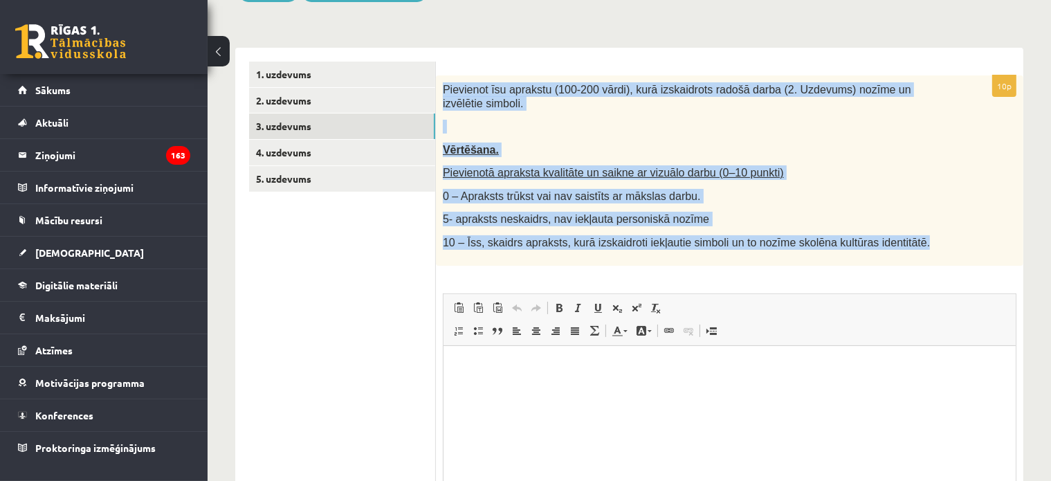
drag, startPoint x: 831, startPoint y: 221, endPoint x: 442, endPoint y: 82, distance: 412.8
click at [442, 82] on div "Pievienot īsu aprakstu (100-200 vārdi), kurā izskaidrots radošā darba (2. Uzdev…" at bounding box center [730, 170] width 588 height 190
copy div "Pievienot īsu aprakstu (100-200 vārdi), kurā izskaidrots radošā darba (2. Uzdev…"
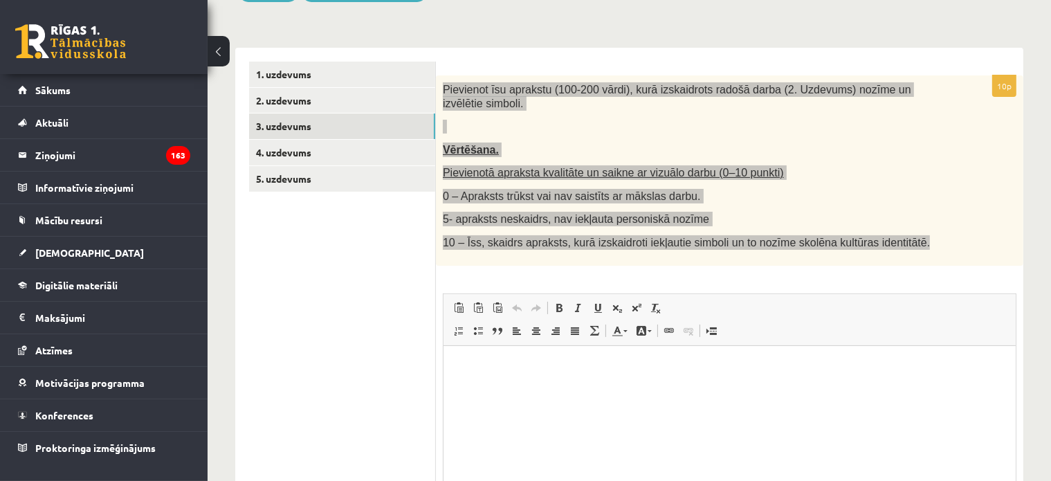
click at [493, 379] on html at bounding box center [729, 366] width 572 height 42
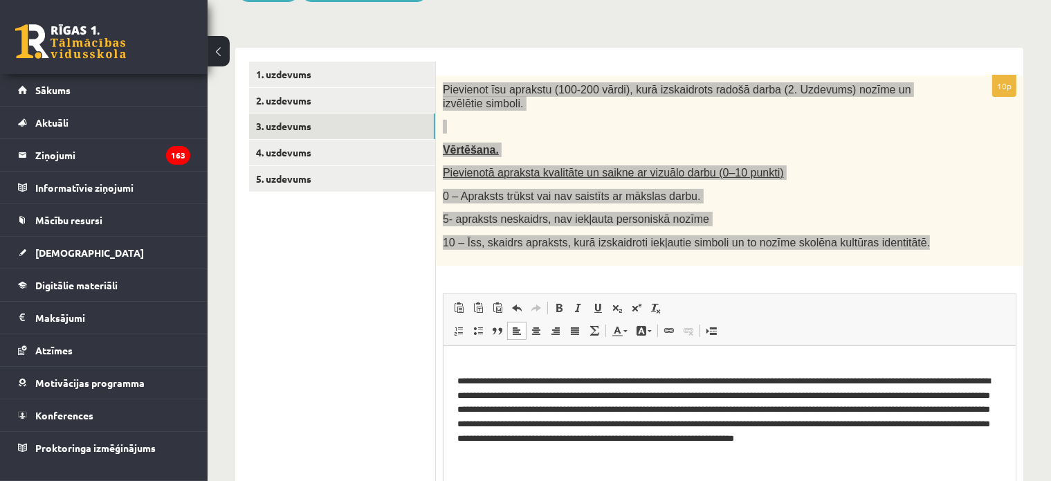
click at [452, 375] on html "**********" at bounding box center [729, 409] width 572 height 129
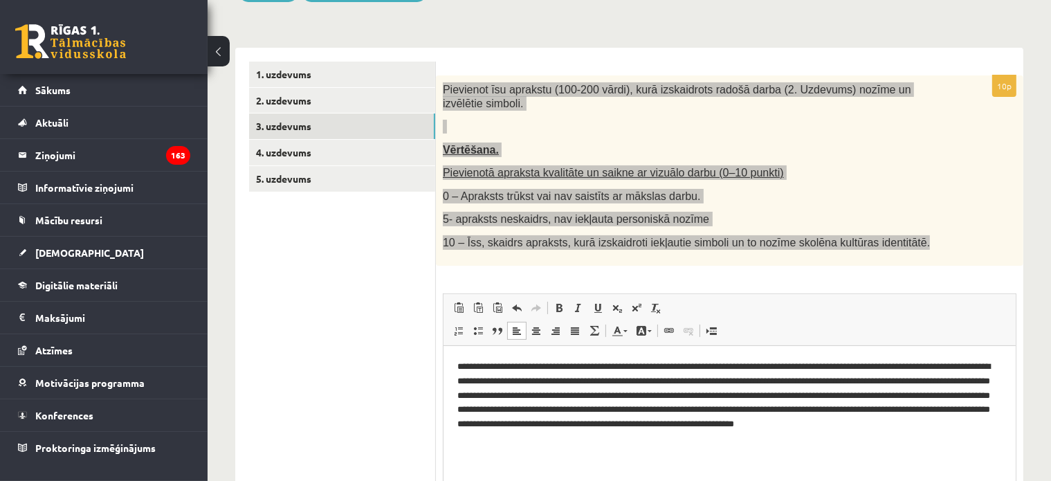
click at [615, 419] on p "**********" at bounding box center [729, 402] width 545 height 87
click at [615, 397] on p "**********" at bounding box center [729, 402] width 545 height 87
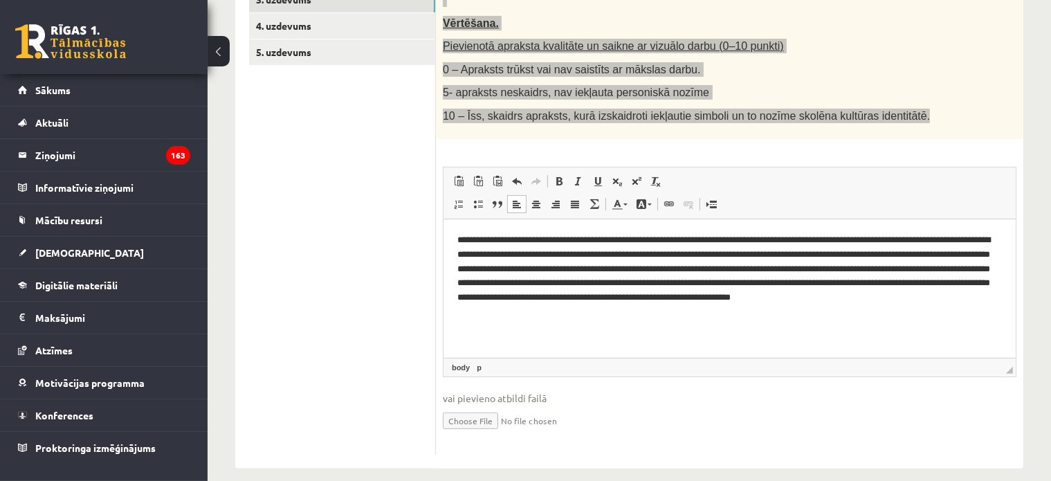
scroll to position [196, 0]
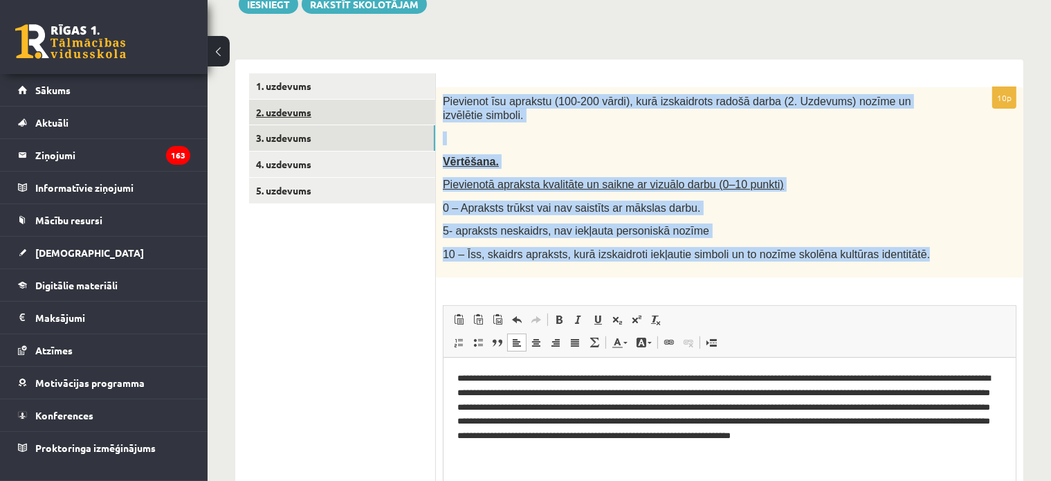
click at [311, 114] on link "2. uzdevums" at bounding box center [342, 113] width 186 height 26
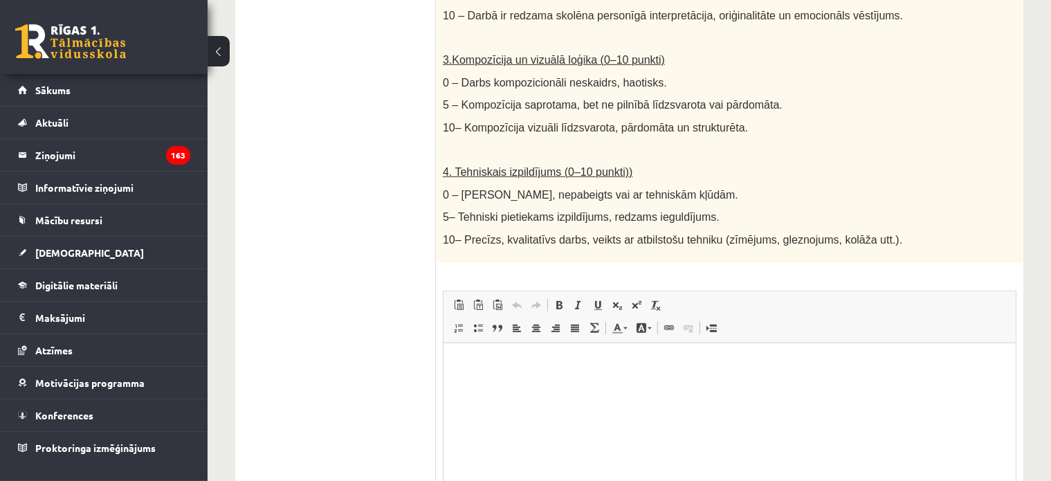
scroll to position [826, 0]
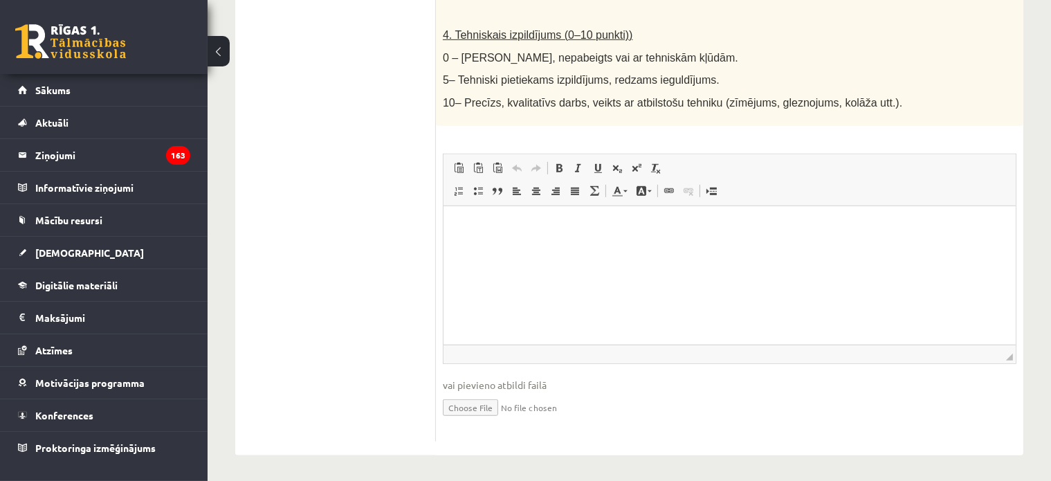
click at [478, 408] on input "file" at bounding box center [730, 406] width 574 height 28
type input "**********"
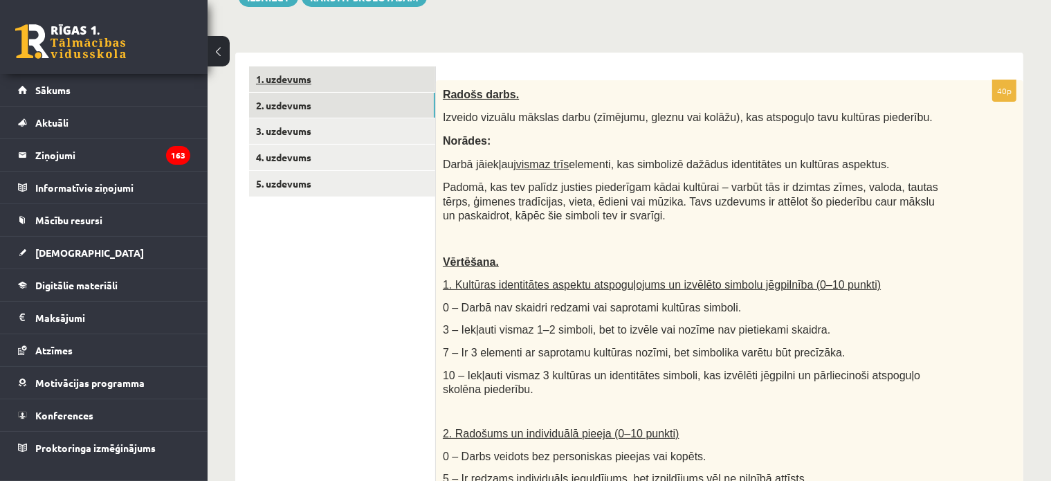
scroll to position [64, 0]
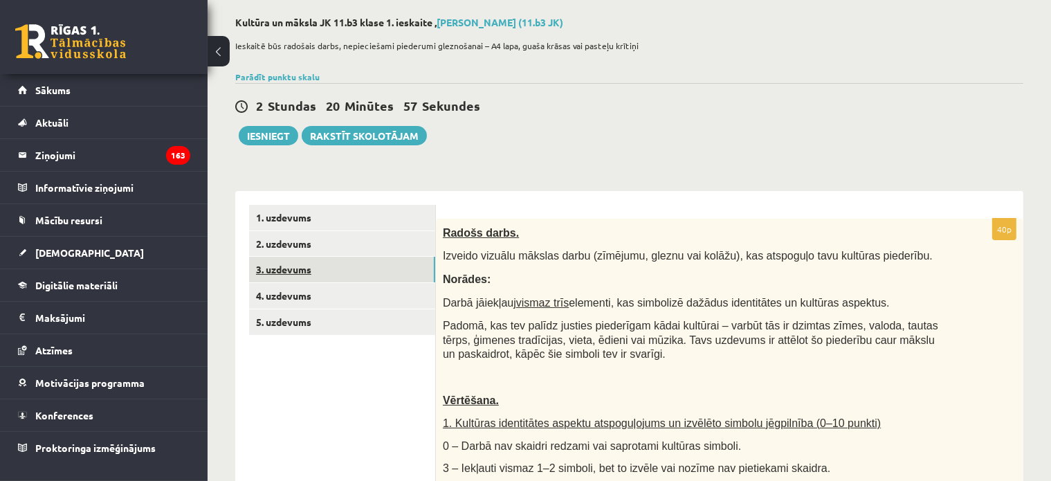
click at [298, 259] on link "3. uzdevums" at bounding box center [342, 270] width 186 height 26
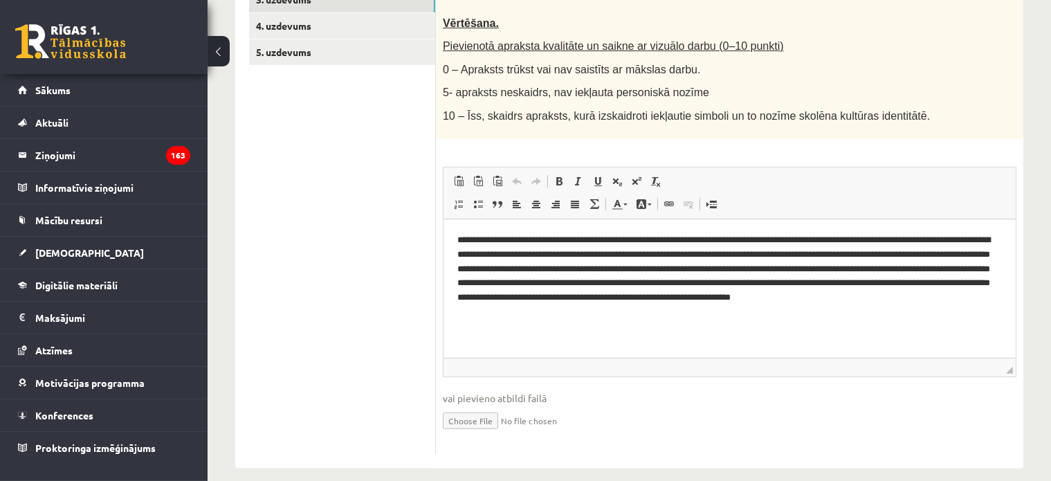
scroll to position [127, 0]
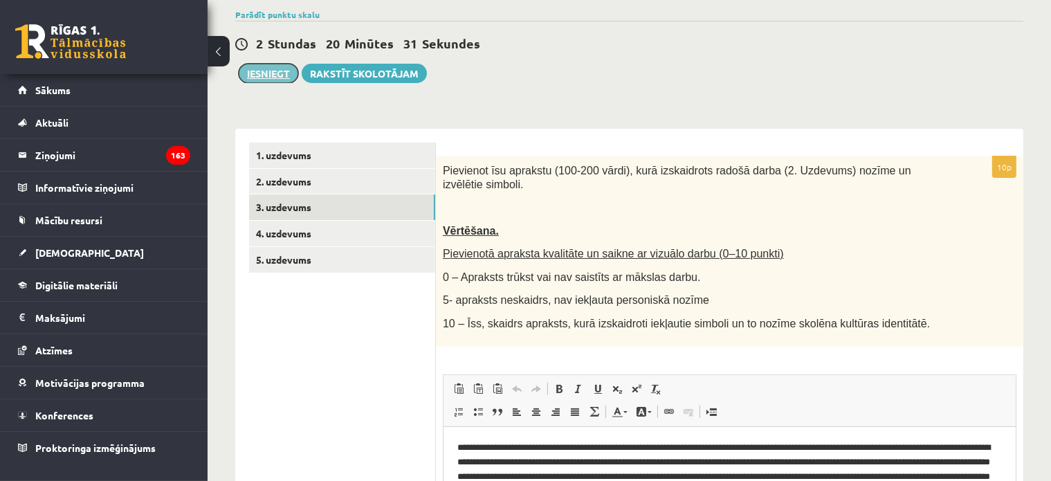
click at [279, 78] on button "Iesniegt" at bounding box center [269, 73] width 60 height 19
